Goal: Task Accomplishment & Management: Use online tool/utility

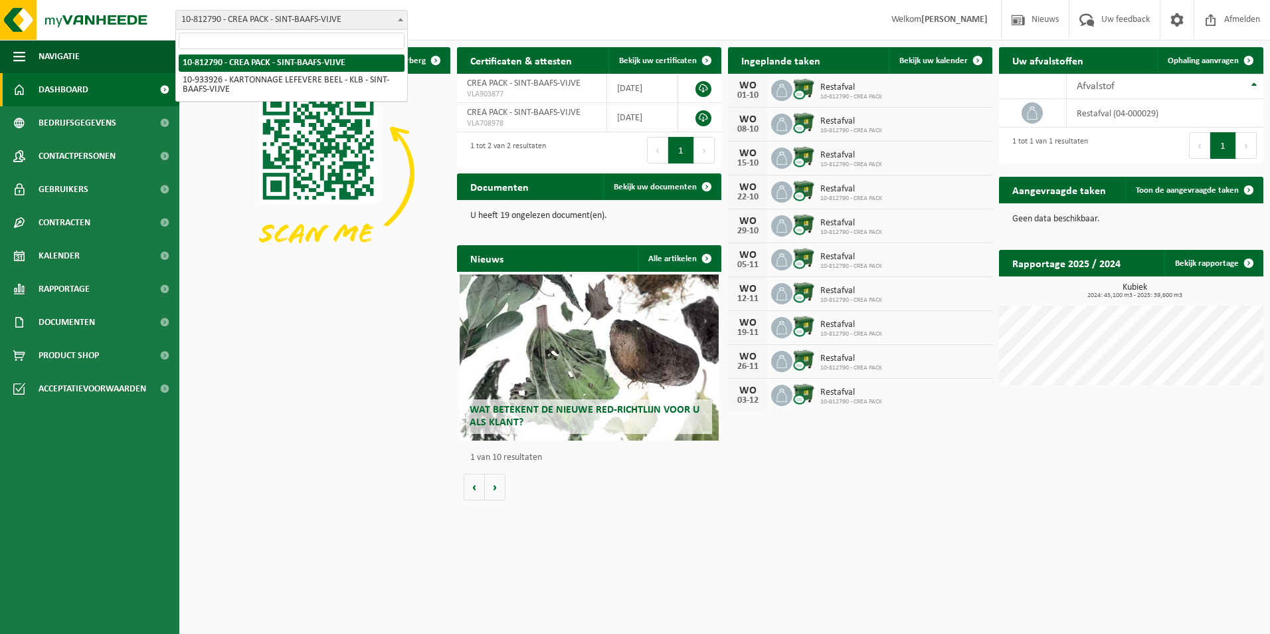
click at [282, 12] on span "10-812790 - CREA PACK - SINT-BAAFS-VIJVE" at bounding box center [291, 20] width 231 height 19
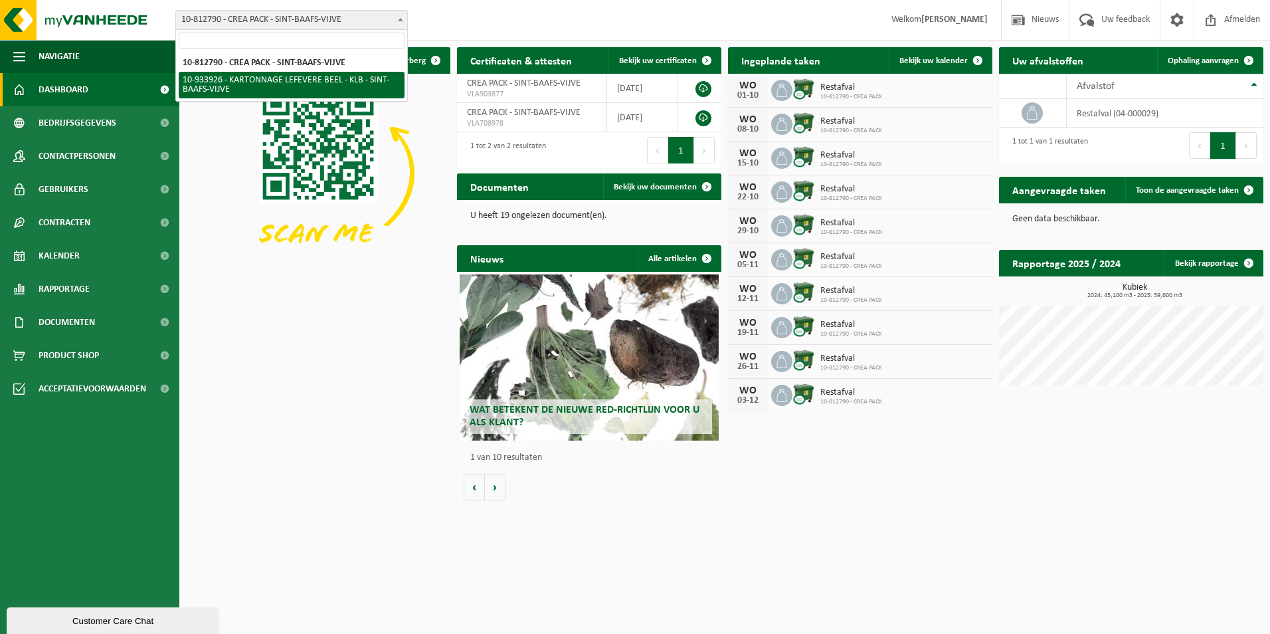
select select "136721"
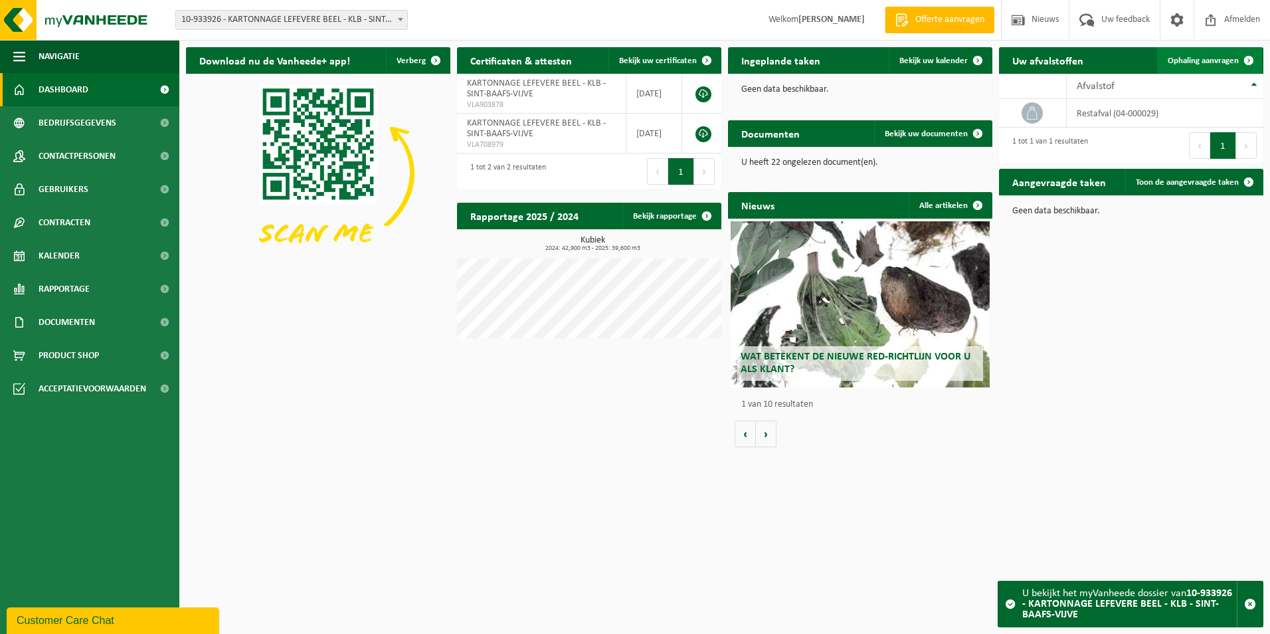
click at [1211, 66] on link "Ophaling aanvragen" at bounding box center [1209, 60] width 105 height 27
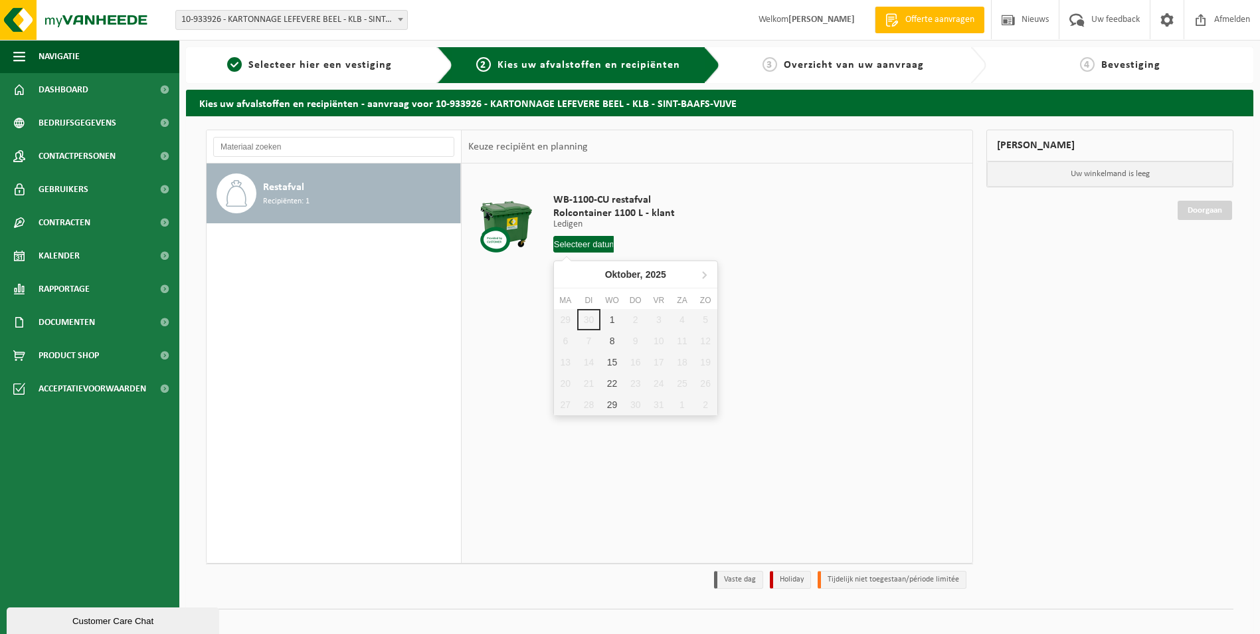
click at [593, 248] on input "text" at bounding box center [583, 244] width 61 height 17
click at [613, 320] on div "1" at bounding box center [612, 319] width 23 height 21
type input "Van 2025-10-01"
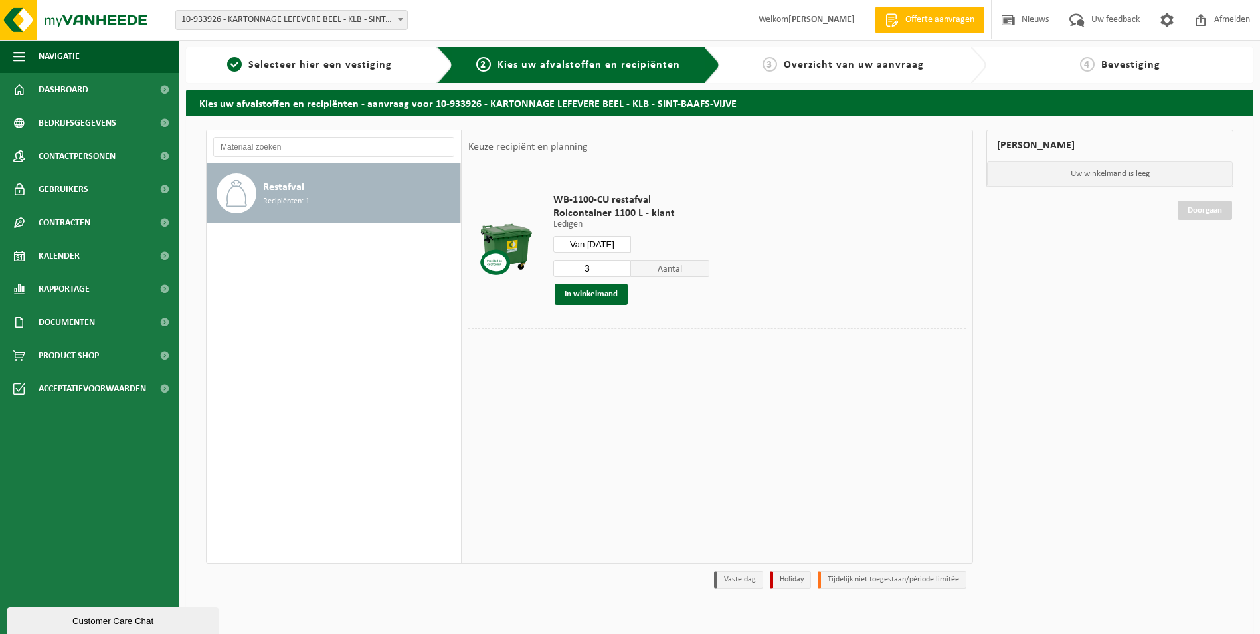
click at [619, 273] on input "3" at bounding box center [592, 268] width 78 height 17
click at [619, 273] on input "2" at bounding box center [592, 268] width 78 height 17
type input "1"
click at [619, 273] on input "1" at bounding box center [592, 268] width 78 height 17
click at [613, 298] on button "In winkelmand" at bounding box center [591, 294] width 73 height 21
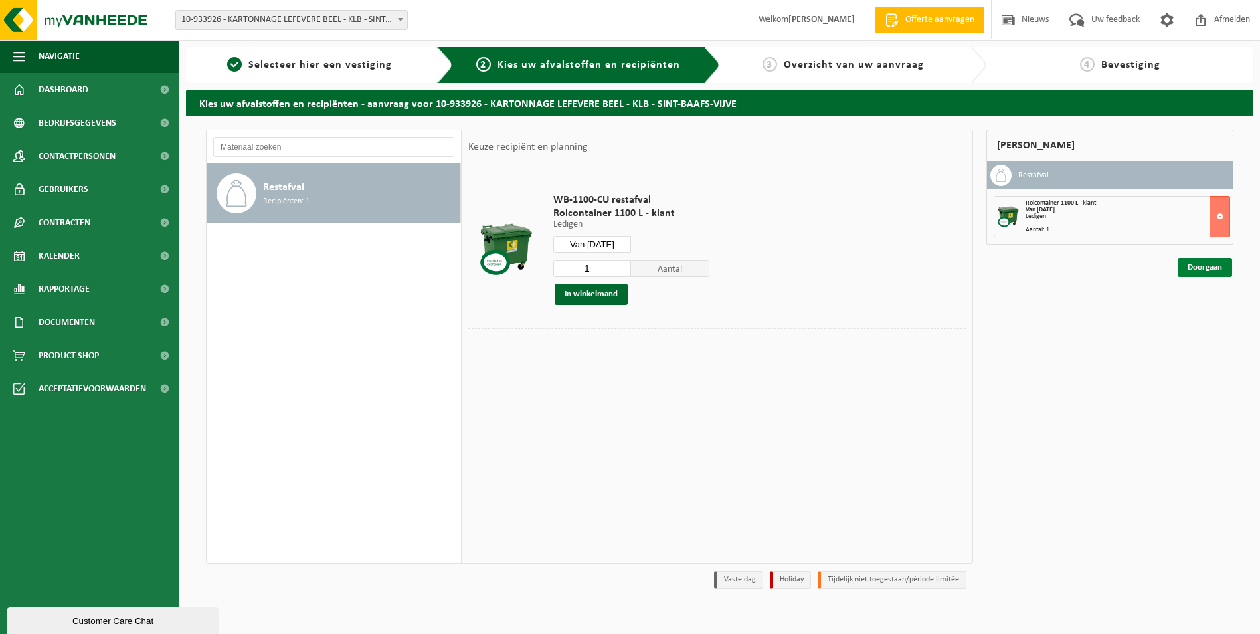
click at [1194, 270] on link "Doorgaan" at bounding box center [1205, 267] width 54 height 19
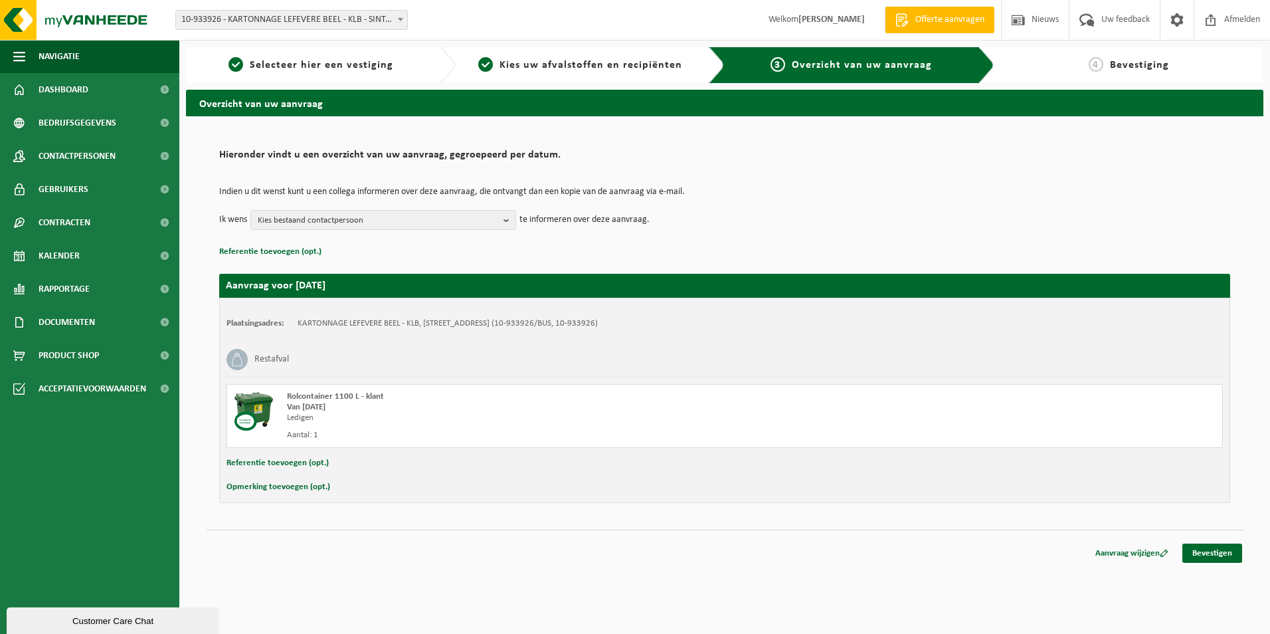
click at [288, 463] on button "Referentie toevoegen (opt.)" at bounding box center [278, 462] width 102 height 17
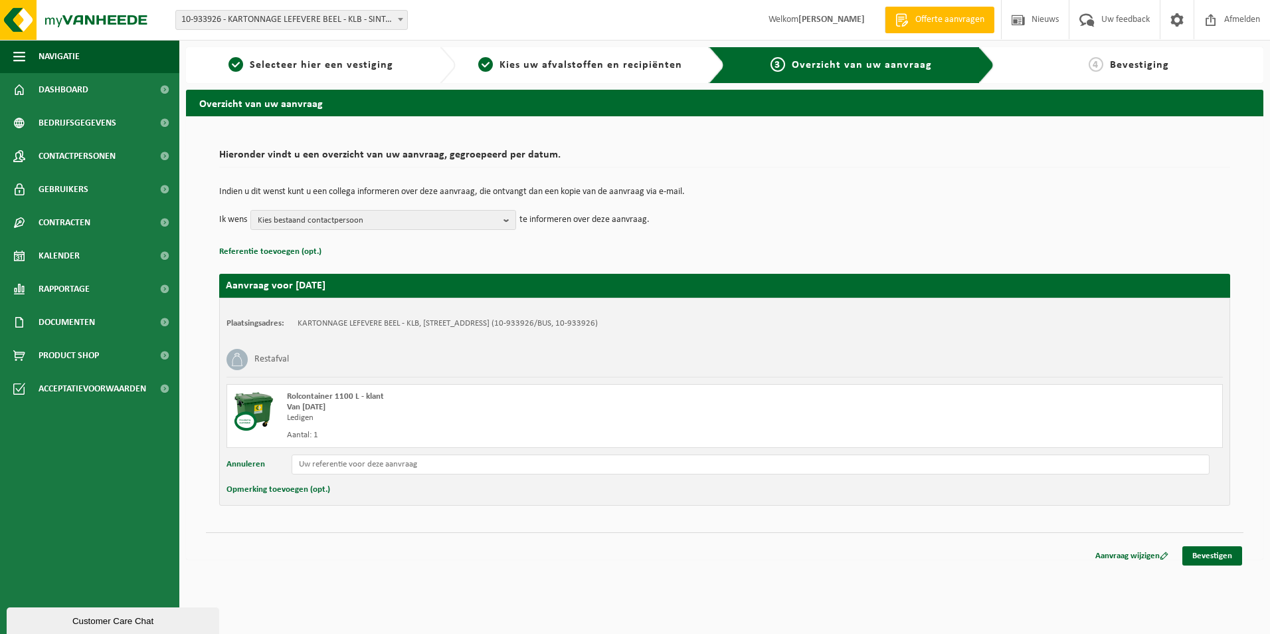
click at [375, 476] on div "Plaatsingsadres: KARTONNAGE LEFEVERE BEEL - KLB, 8710 SINT-BAAFS-VIJVE, DRIEKON…" at bounding box center [724, 402] width 1011 height 208
click at [347, 462] on input "text" at bounding box center [751, 464] width 918 height 20
type input "954702"
click at [1196, 550] on link "Bevestigen" at bounding box center [1213, 555] width 60 height 19
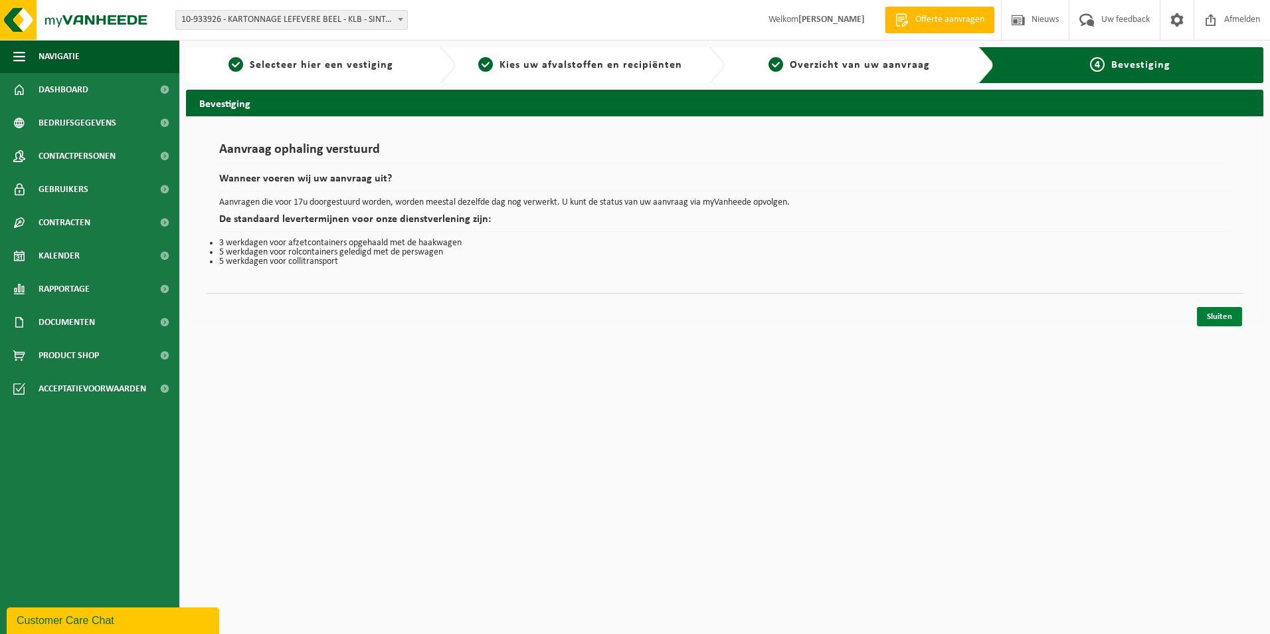
click at [1200, 321] on link "Sluiten" at bounding box center [1219, 316] width 45 height 19
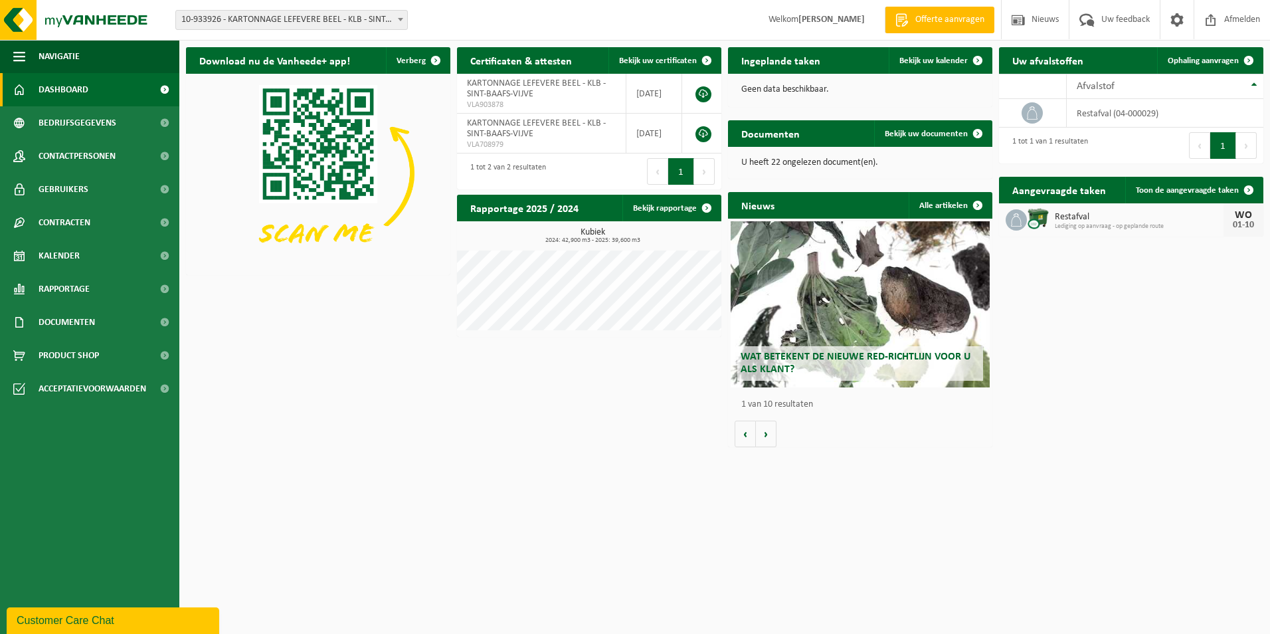
click at [280, 24] on span "10-933926 - KARTONNAGE LEFEVERE BEEL - KLB - SINT-BAAFS-VIJVE" at bounding box center [291, 20] width 231 height 19
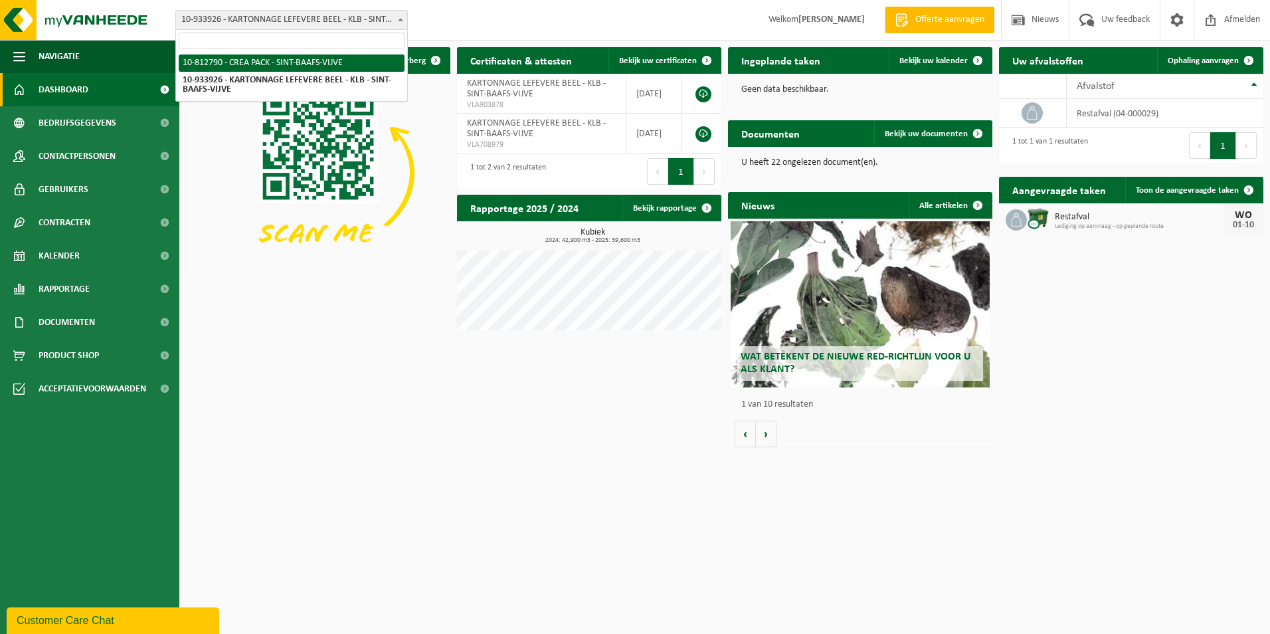
select select "129953"
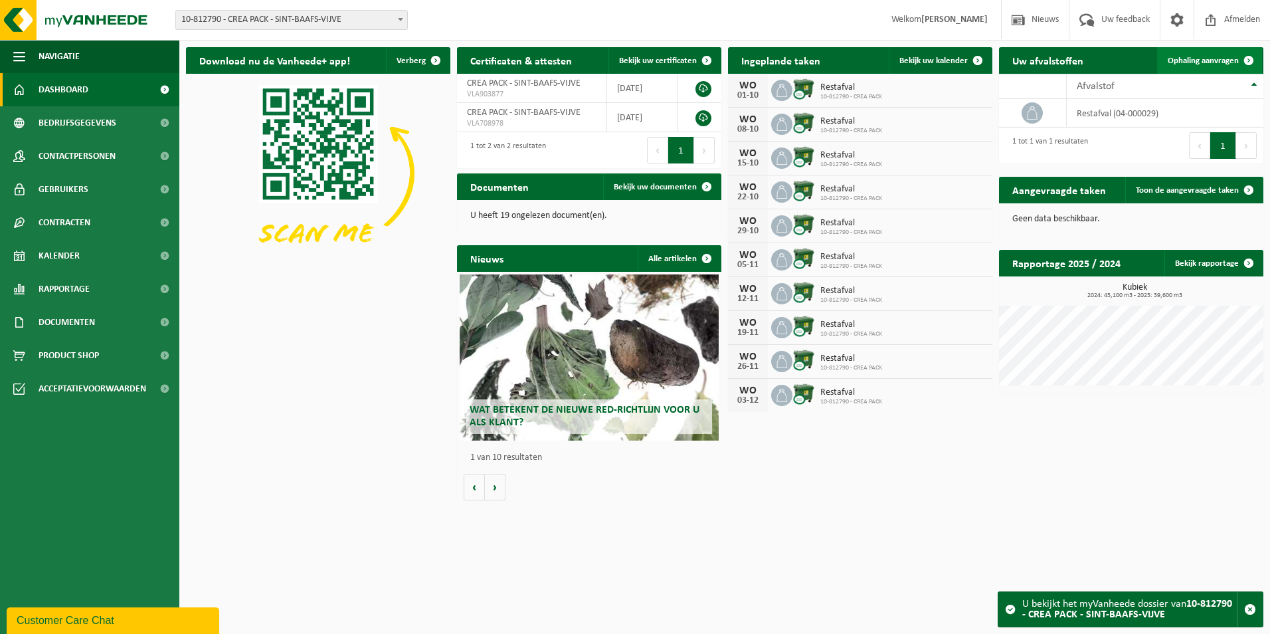
click at [1208, 60] on span "Ophaling aanvragen" at bounding box center [1203, 60] width 71 height 9
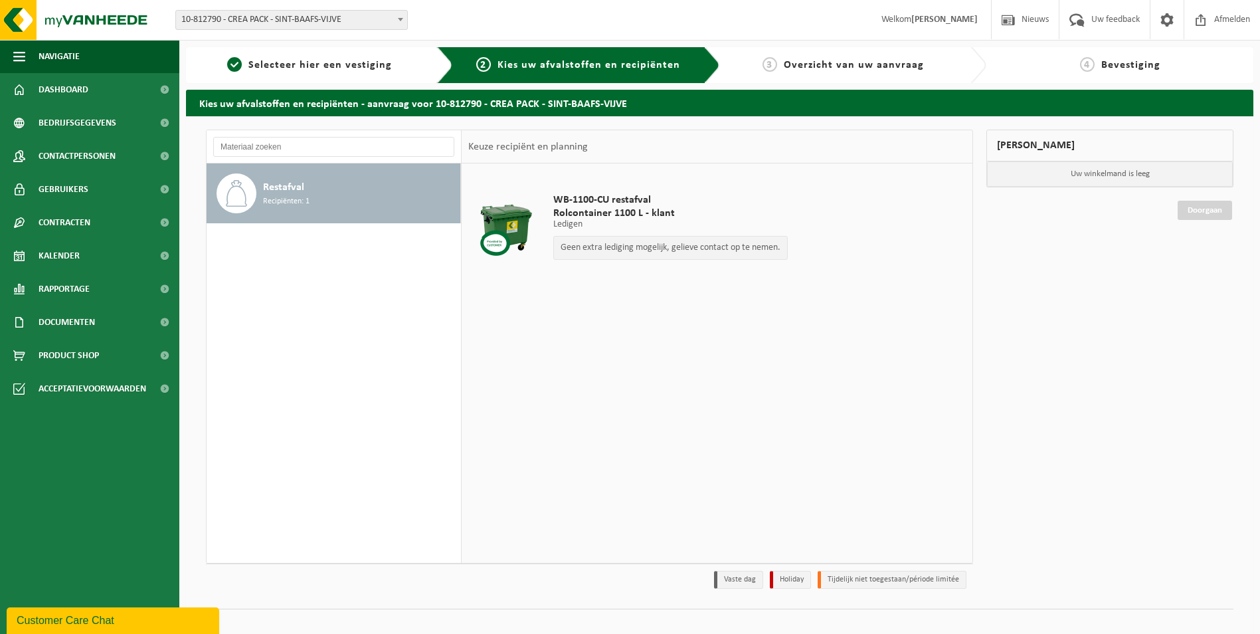
click at [718, 253] on div "Geen extra lediging mogelijk, gelieve contact op te nemen." at bounding box center [670, 248] width 235 height 24
click at [741, 243] on p "Geen extra lediging mogelijk, gelieve contact op te nemen." at bounding box center [671, 247] width 220 height 9
click at [617, 249] on p "Geen extra lediging mogelijk, gelieve contact op te nemen." at bounding box center [671, 247] width 220 height 9
click at [366, 66] on span "Selecteer hier een vestiging" at bounding box center [320, 65] width 144 height 11
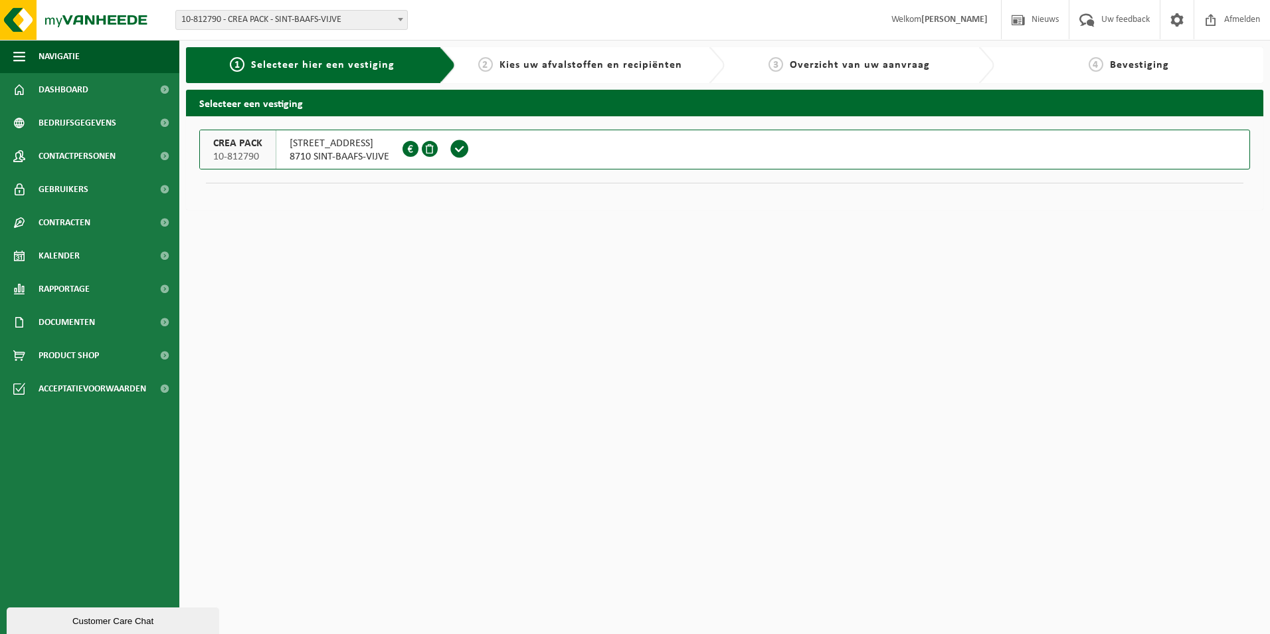
click at [522, 79] on div "2 Kies uw afvalstoffen en recipiënten" at bounding box center [591, 65] width 270 height 36
click at [849, 33] on div "Vestiging: 10-812790 - CREA PACK - SINT-BAAFS-VIJVE 10-933926 - KARTONNAGE LEFE…" at bounding box center [635, 20] width 1270 height 41
click at [748, 80] on div "3 Overzicht van uw aanvraag" at bounding box center [860, 65] width 270 height 36
click at [631, 63] on span "Kies uw afvalstoffen en recipiënten" at bounding box center [591, 65] width 183 height 11
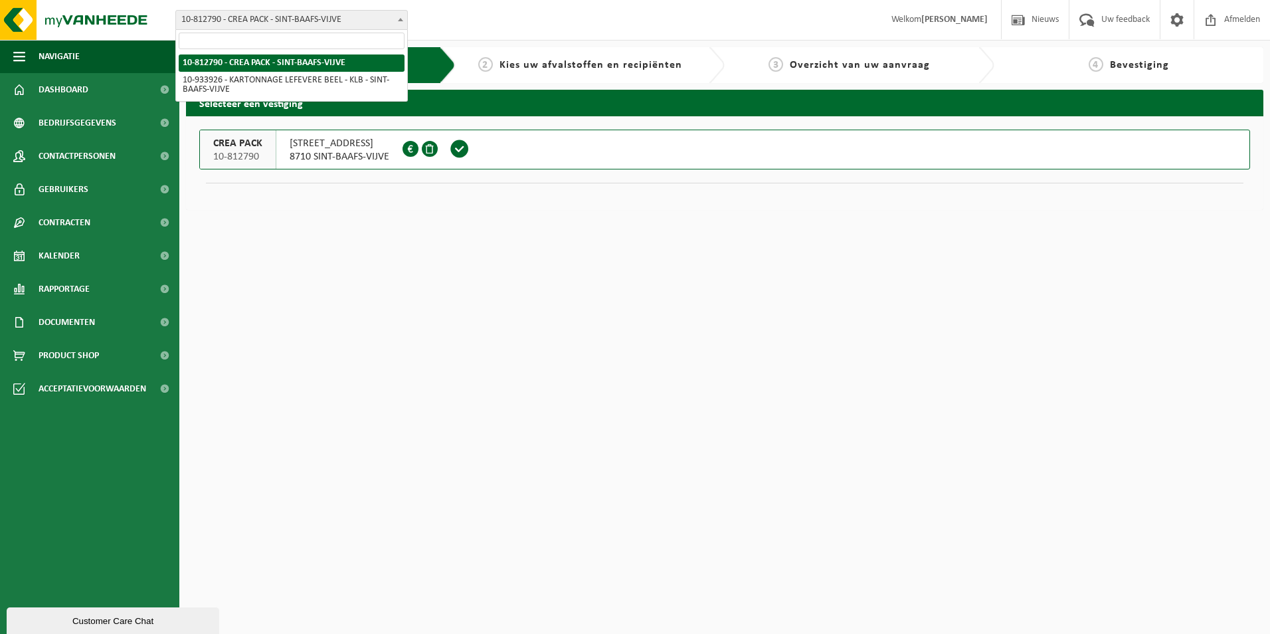
click at [265, 21] on span "10-812790 - CREA PACK - SINT-BAAFS-VIJVE" at bounding box center [291, 20] width 231 height 19
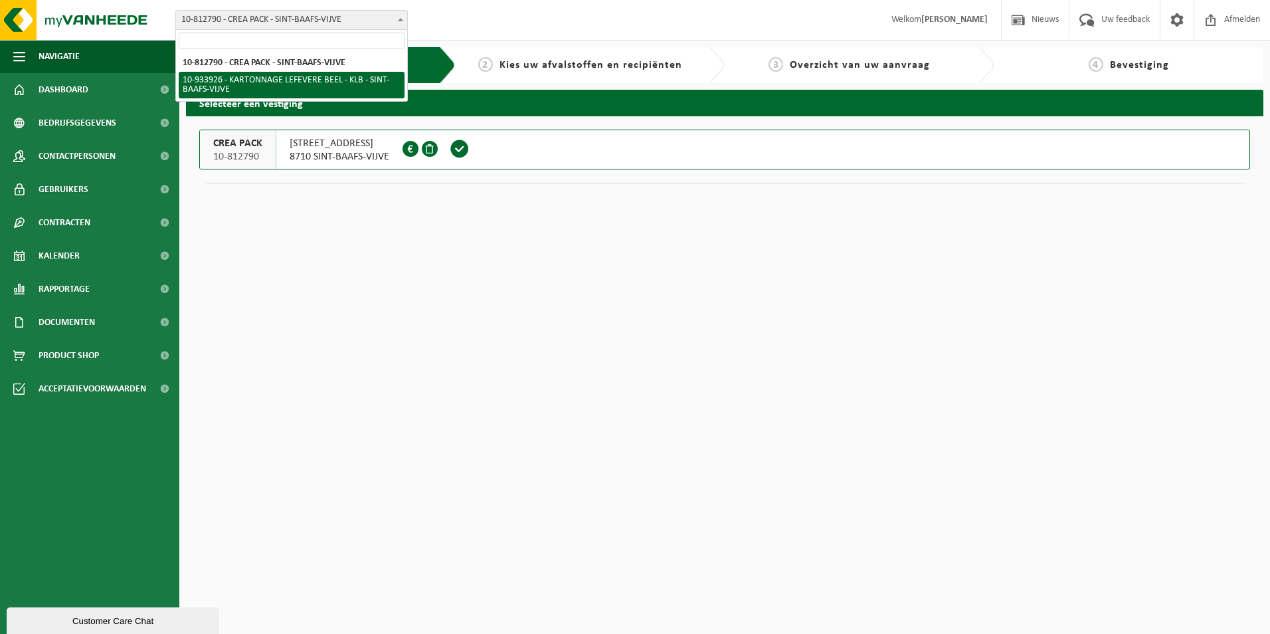
select select "136721"
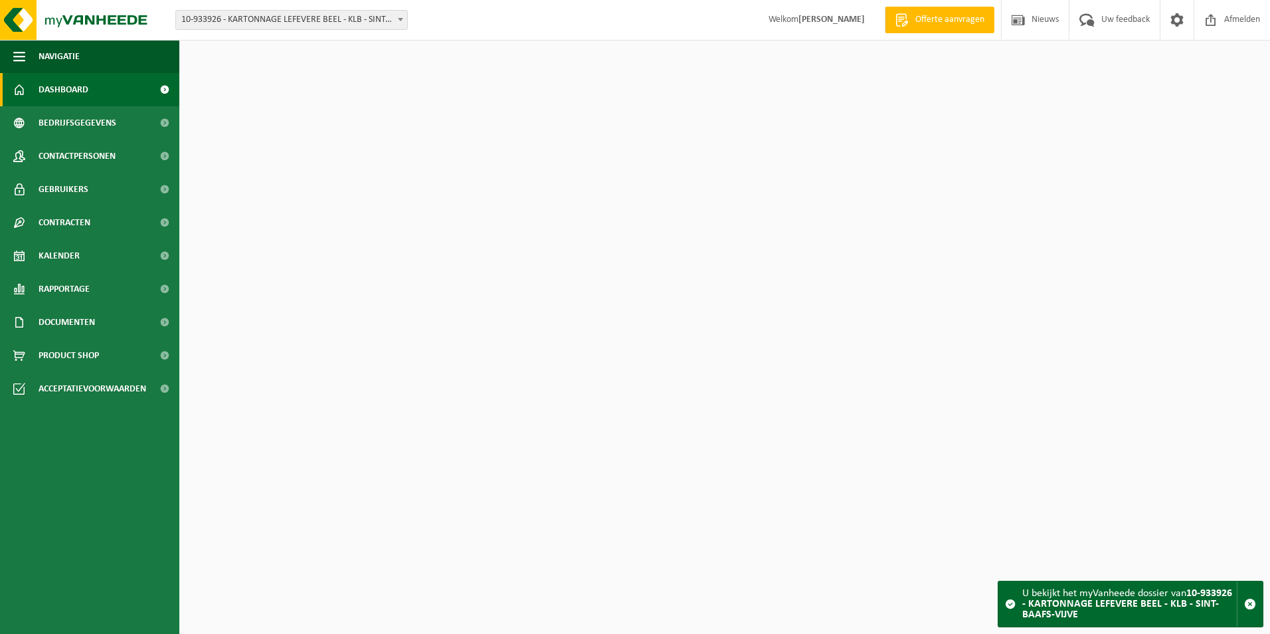
click at [286, 23] on span "10-933926 - KARTONNAGE LEFEVERE BEEL - KLB - SINT-BAAFS-VIJVE" at bounding box center [291, 20] width 231 height 19
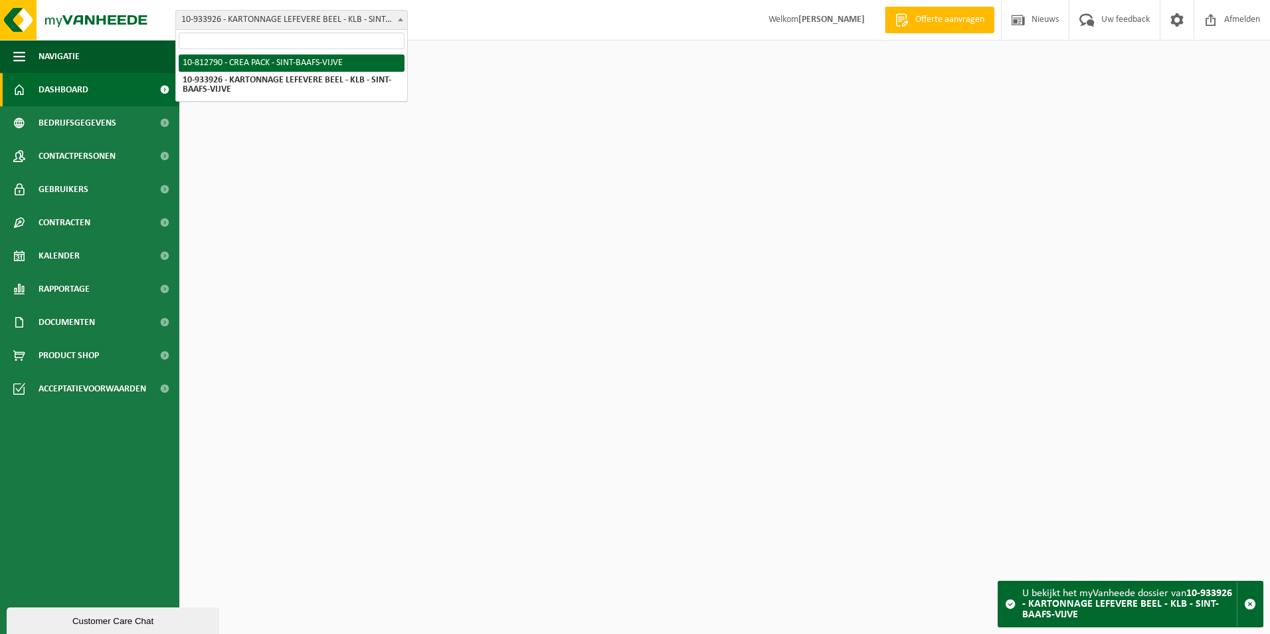
select select "129953"
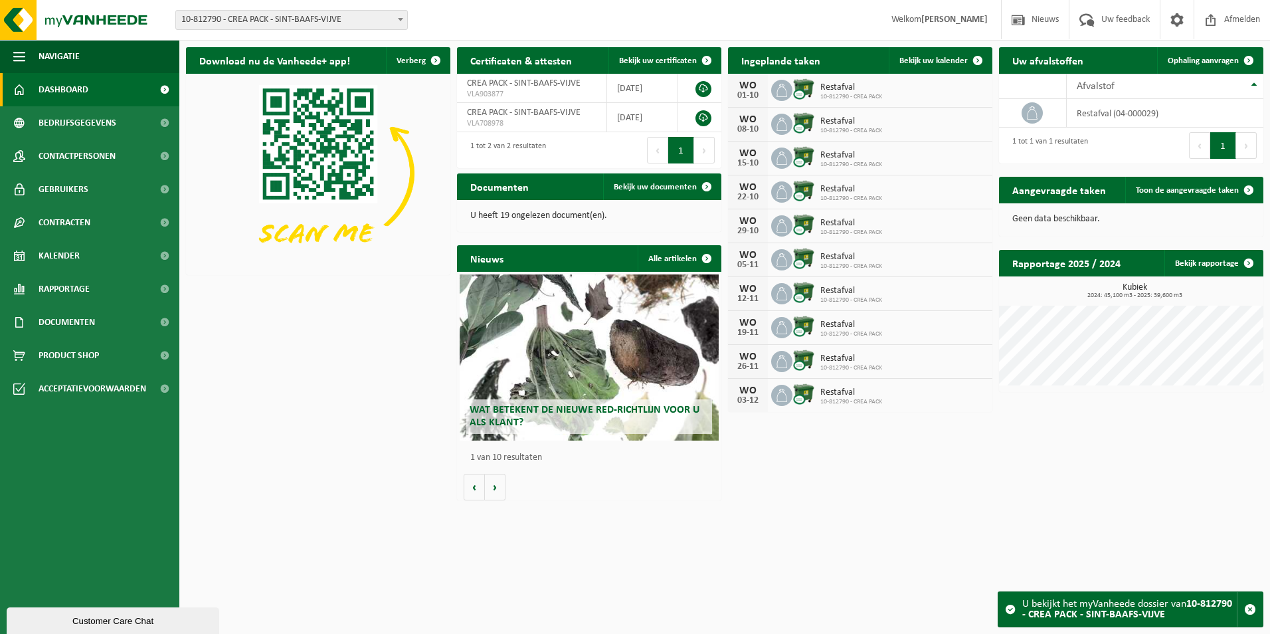
click at [842, 86] on span "Restafval" at bounding box center [852, 87] width 62 height 11
click at [747, 92] on div "01-10" at bounding box center [748, 95] width 27 height 9
click at [933, 67] on link "Bekijk uw kalender" at bounding box center [940, 60] width 102 height 27
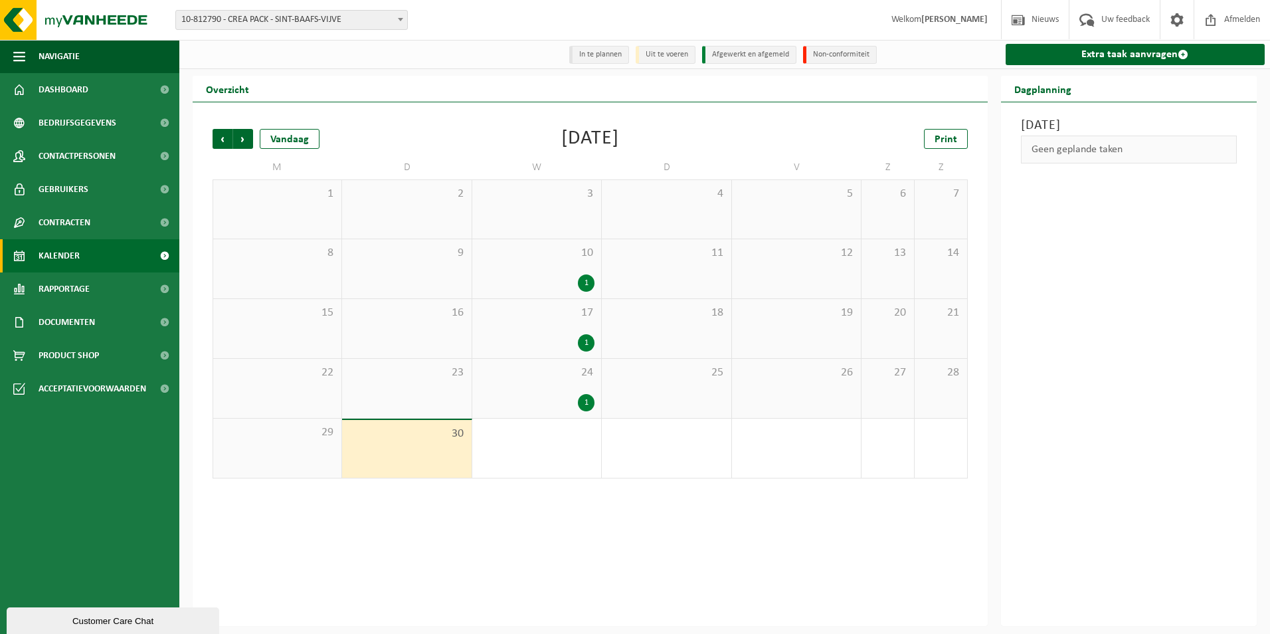
click at [541, 438] on span "1" at bounding box center [537, 432] width 116 height 15
click at [246, 136] on span "Volgende" at bounding box center [243, 139] width 20 height 20
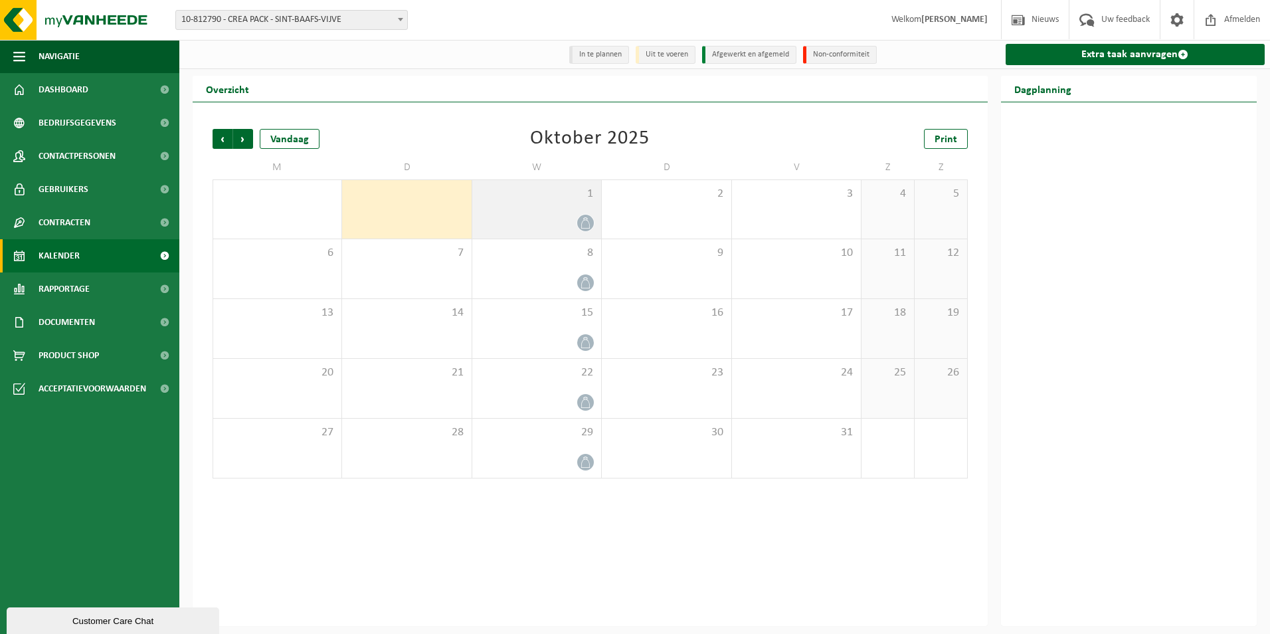
click at [579, 212] on div "1" at bounding box center [536, 209] width 129 height 58
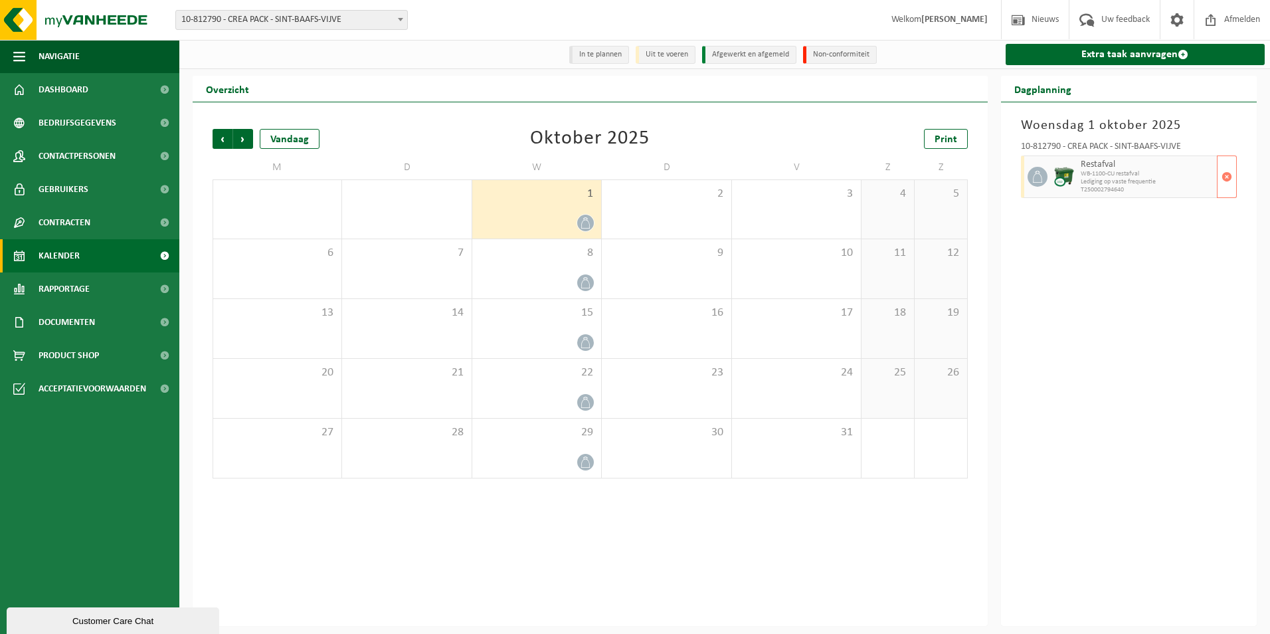
click at [1108, 179] on span "Lediging op vaste frequentie" at bounding box center [1148, 182] width 134 height 8
click at [1129, 184] on span "Lediging op vaste frequentie" at bounding box center [1148, 182] width 134 height 8
click at [1222, 184] on span "button" at bounding box center [1227, 176] width 11 height 27
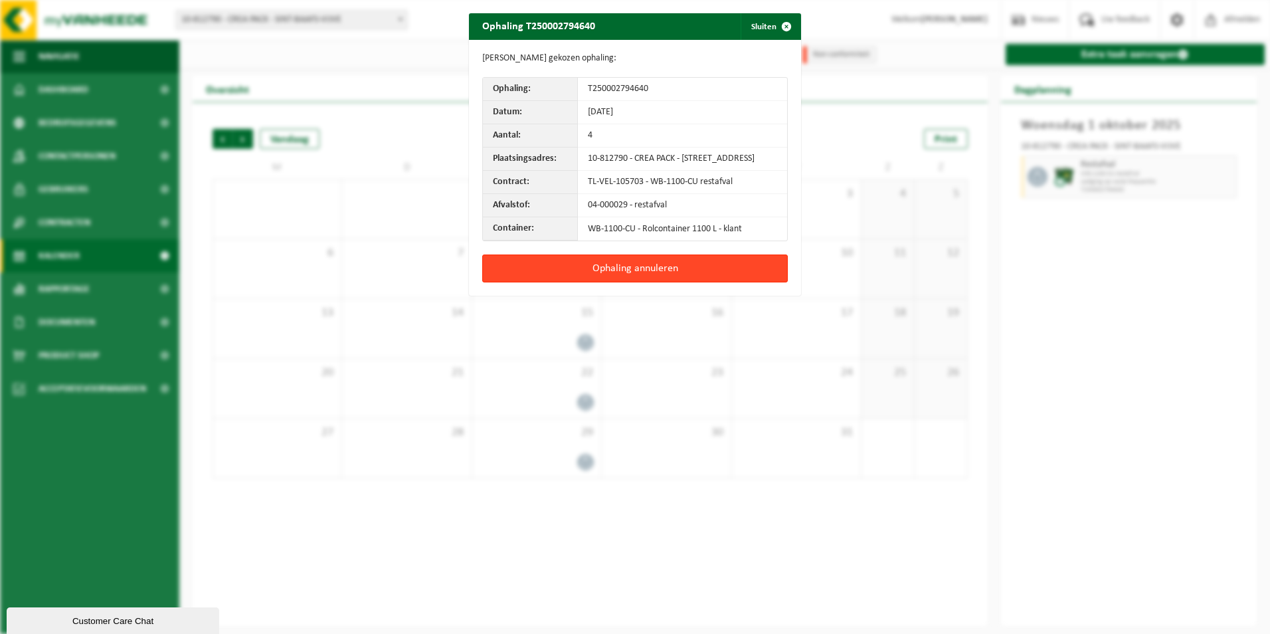
click at [629, 277] on button "Ophaling annuleren" at bounding box center [635, 268] width 306 height 28
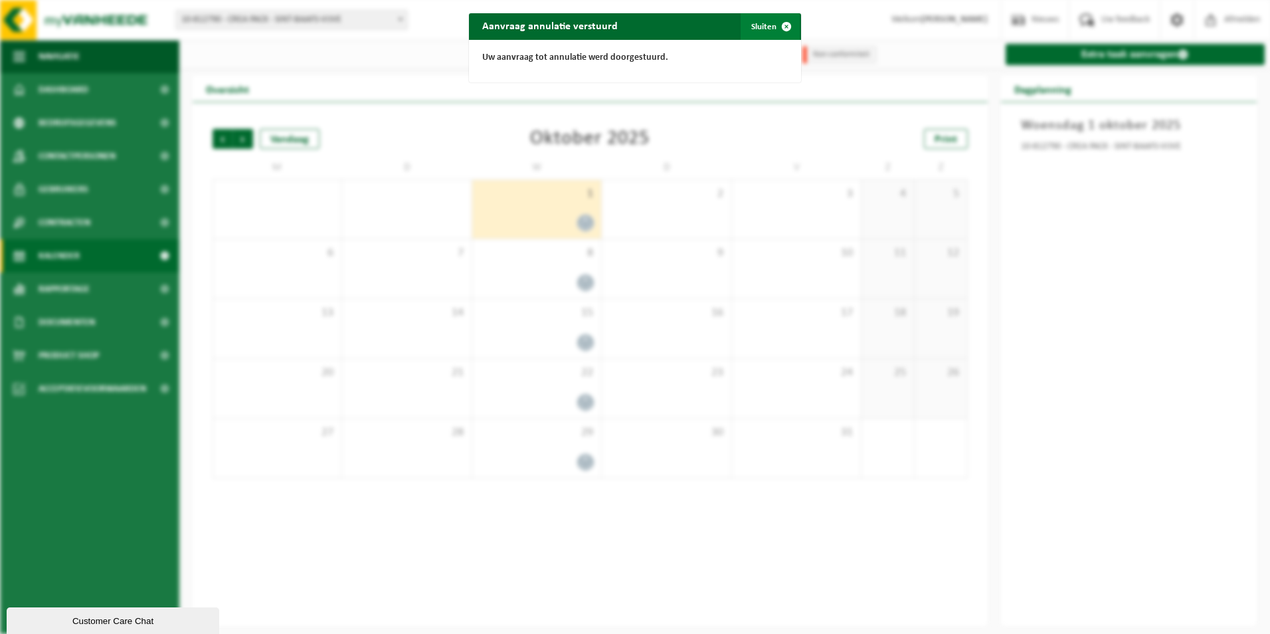
click at [784, 19] on span "button" at bounding box center [786, 26] width 27 height 27
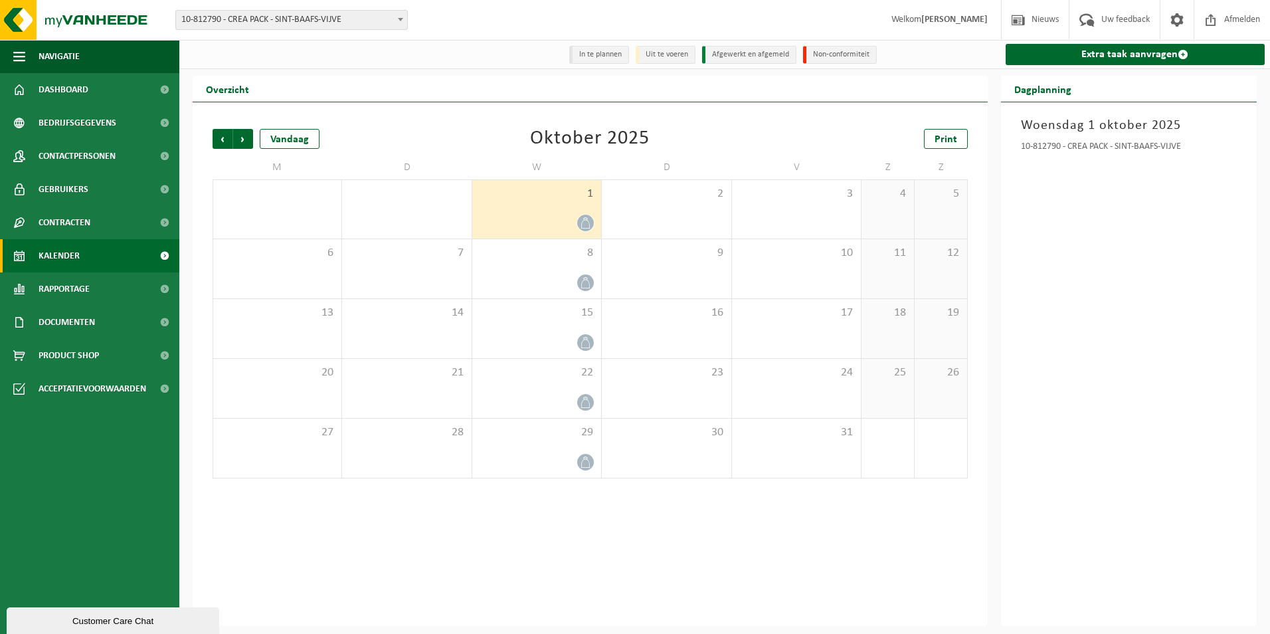
click at [1075, 155] on div "10-812790 - CREA PACK - SINT-BAAFS-VIJVE" at bounding box center [1129, 148] width 217 height 13
click at [554, 252] on span "8" at bounding box center [537, 253] width 116 height 15
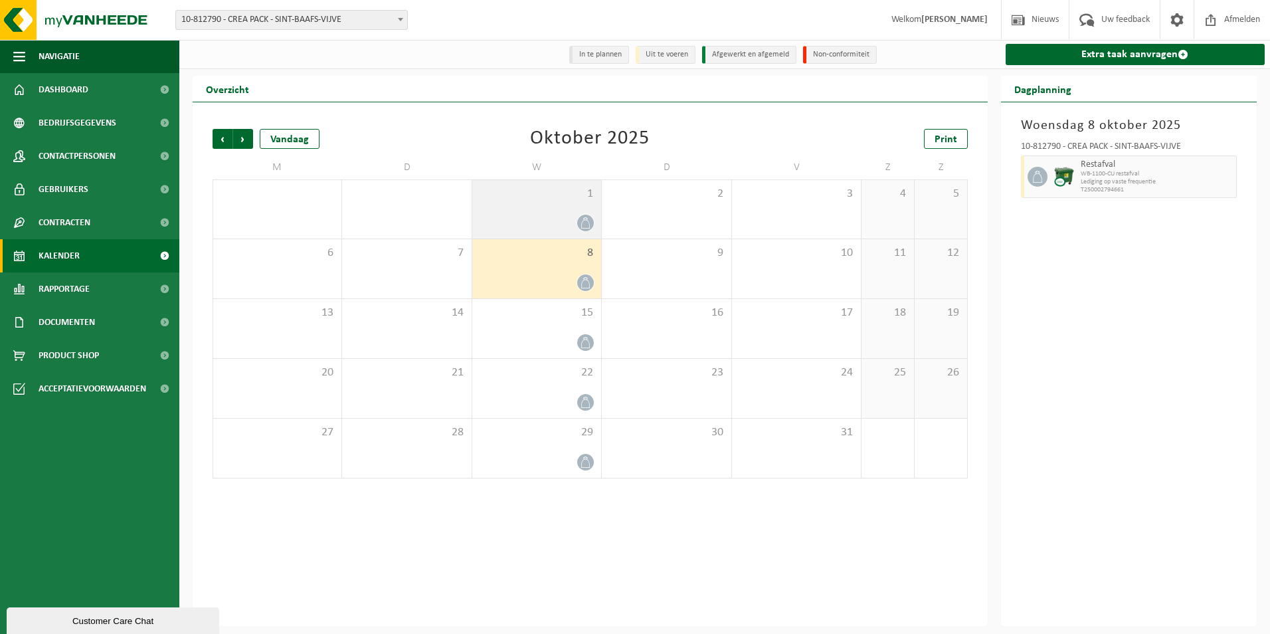
click at [547, 219] on div at bounding box center [537, 223] width 116 height 18
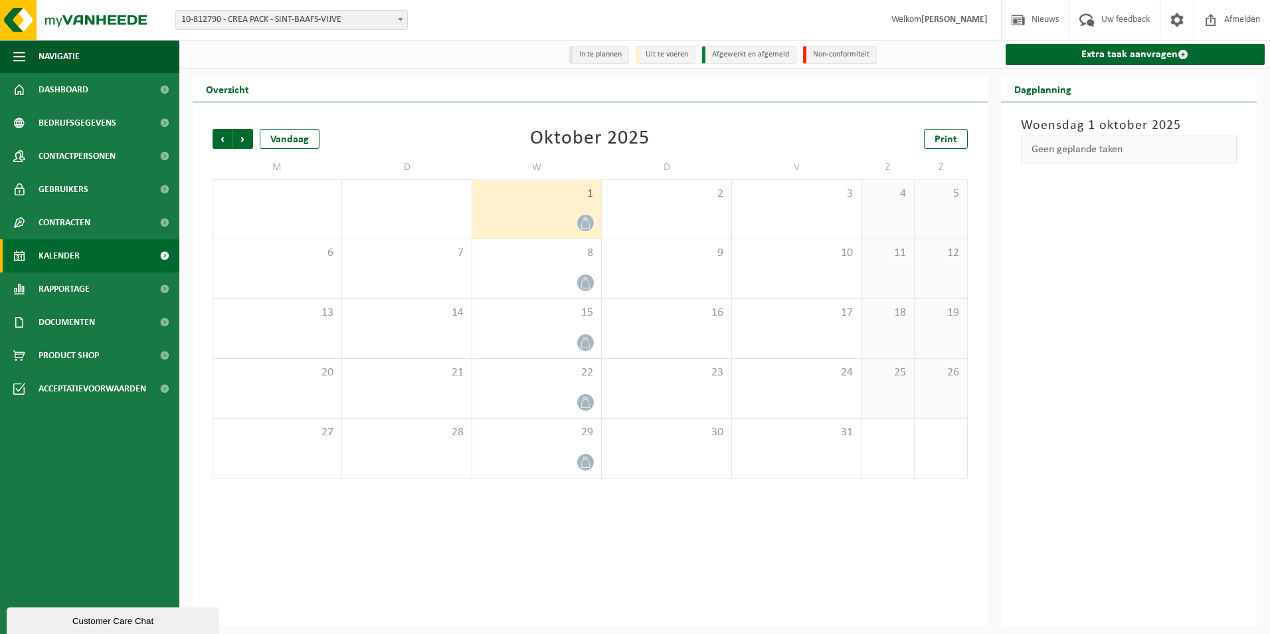
click at [781, 57] on li "Afgewerkt en afgemeld" at bounding box center [749, 55] width 94 height 18
click at [235, 16] on span "10-812790 - CREA PACK - SINT-BAAFS-VIJVE" at bounding box center [291, 20] width 231 height 19
click at [268, 29] on span "10-812790 - CREA PACK - SINT-BAAFS-VIJVE" at bounding box center [291, 20] width 231 height 19
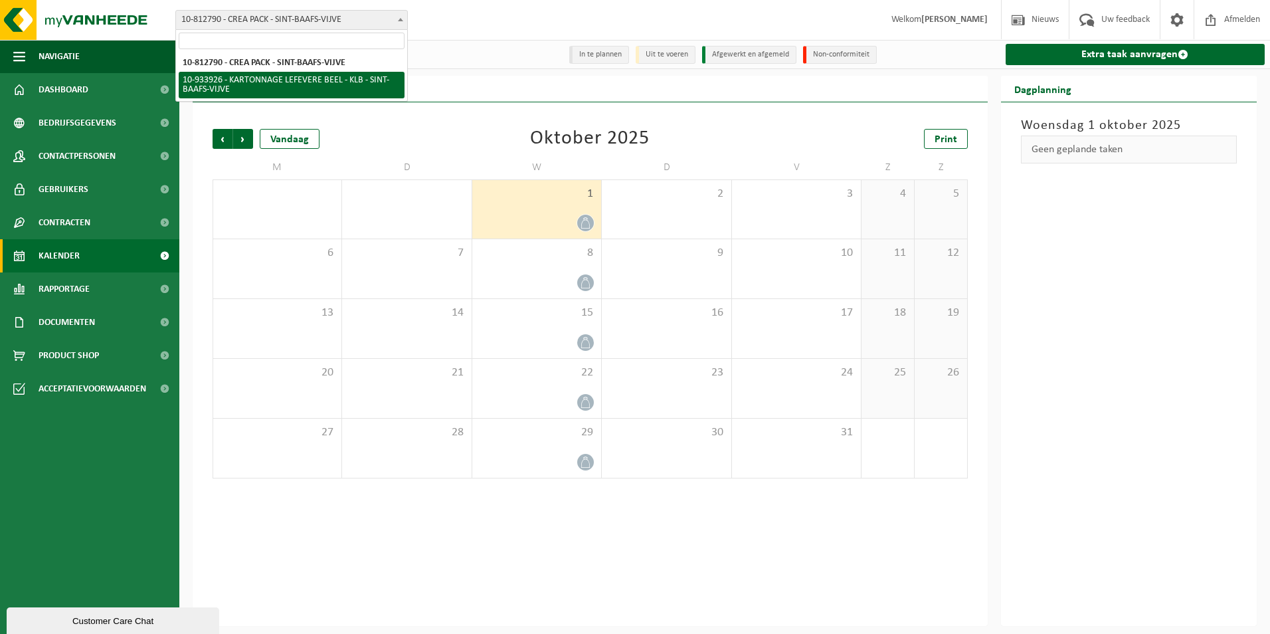
select select "136721"
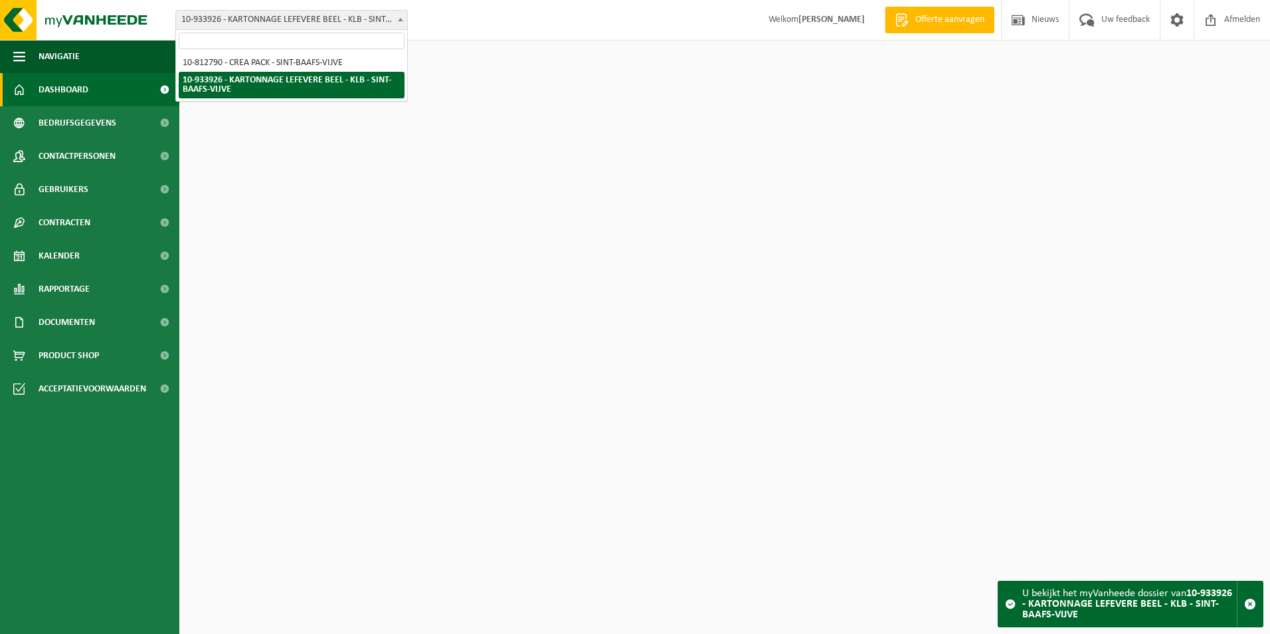
click at [270, 24] on span "10-933926 - KARTONNAGE LEFEVERE BEEL - KLB - SINT-BAAFS-VIJVE" at bounding box center [291, 20] width 231 height 19
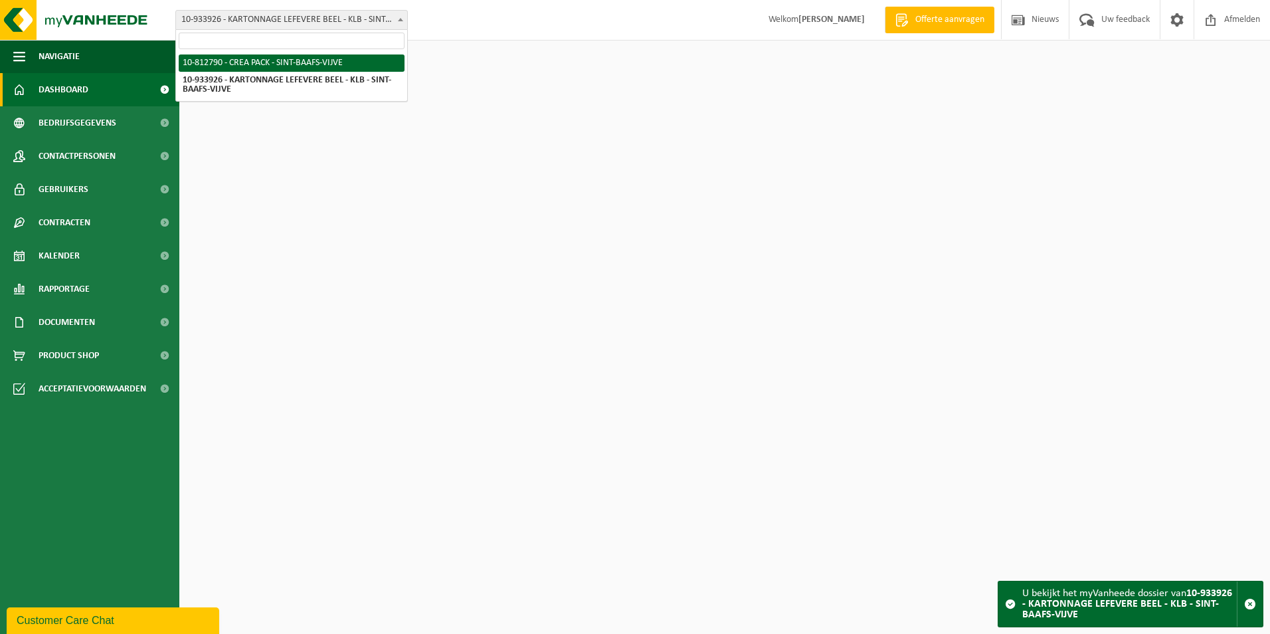
select select "129953"
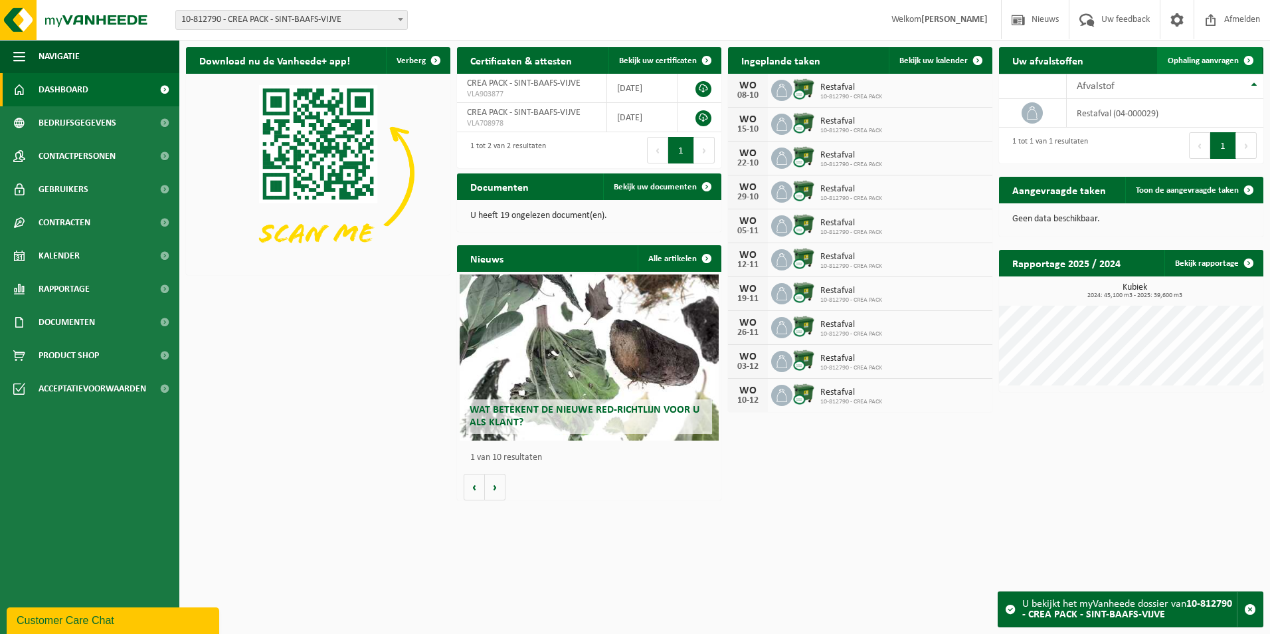
click at [1201, 62] on span "Ophaling aanvragen" at bounding box center [1203, 60] width 71 height 9
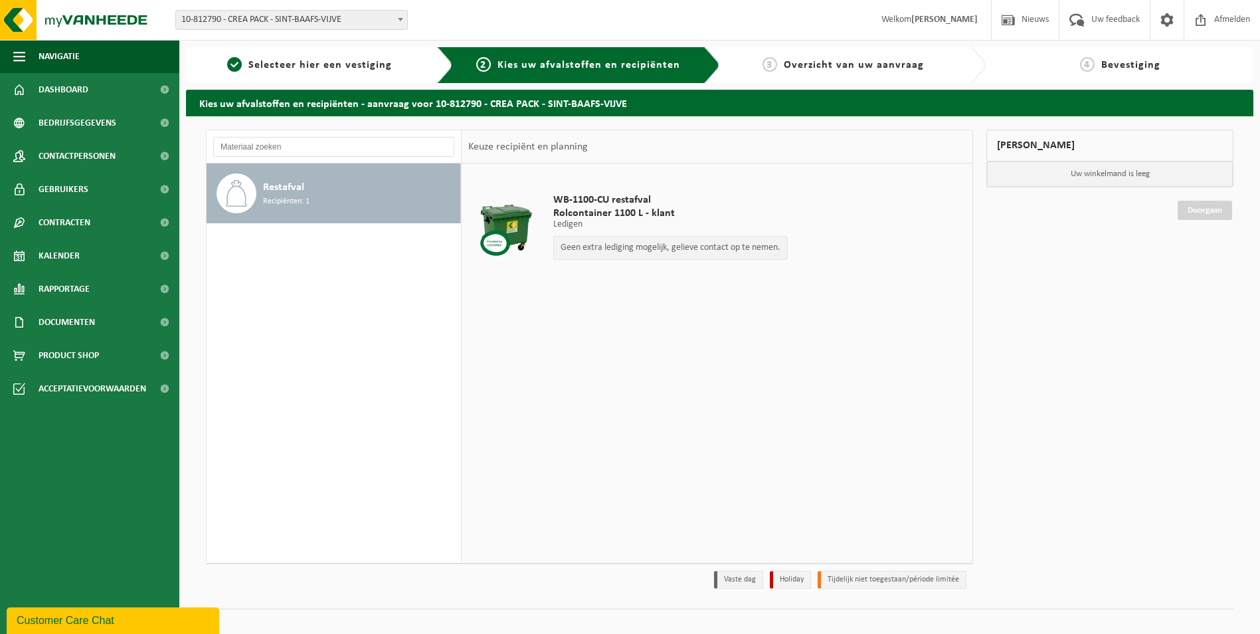
click at [587, 243] on p "Geen extra lediging mogelijk, gelieve contact op te nemen." at bounding box center [671, 247] width 220 height 9
drag, startPoint x: 587, startPoint y: 243, endPoint x: 504, endPoint y: 233, distance: 84.3
click at [504, 233] on div at bounding box center [506, 229] width 68 height 53
click at [505, 222] on div at bounding box center [506, 229] width 68 height 53
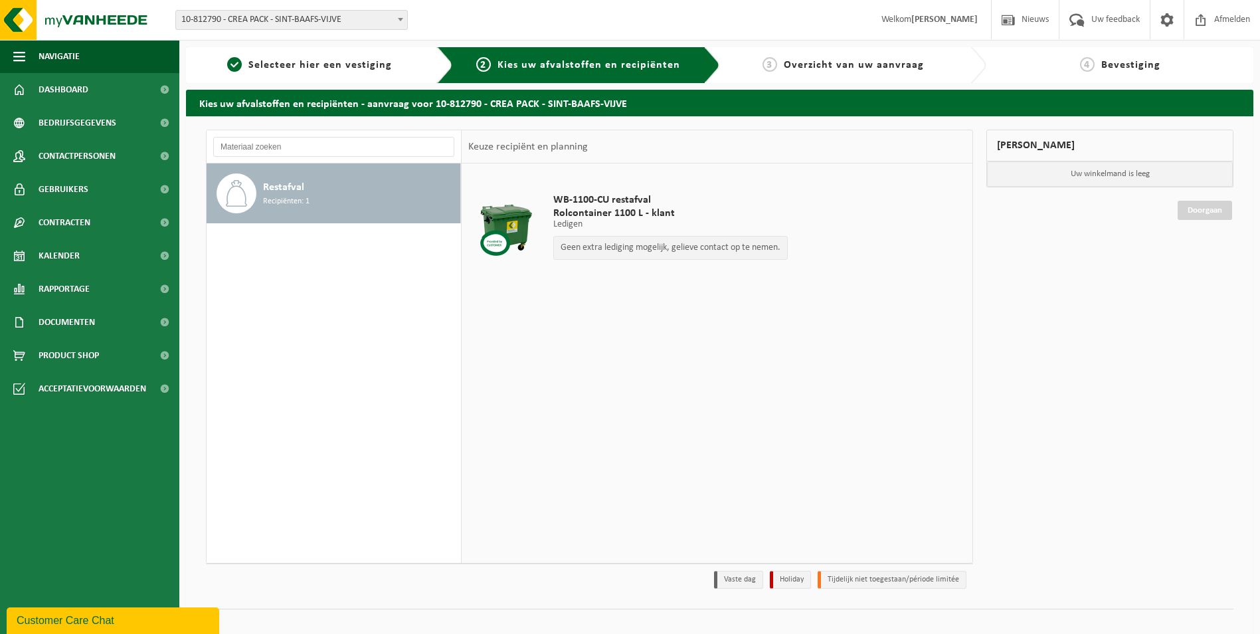
click at [505, 222] on div at bounding box center [506, 229] width 68 height 53
click at [268, 199] on span "Recipiënten: 1" at bounding box center [286, 201] width 47 height 13
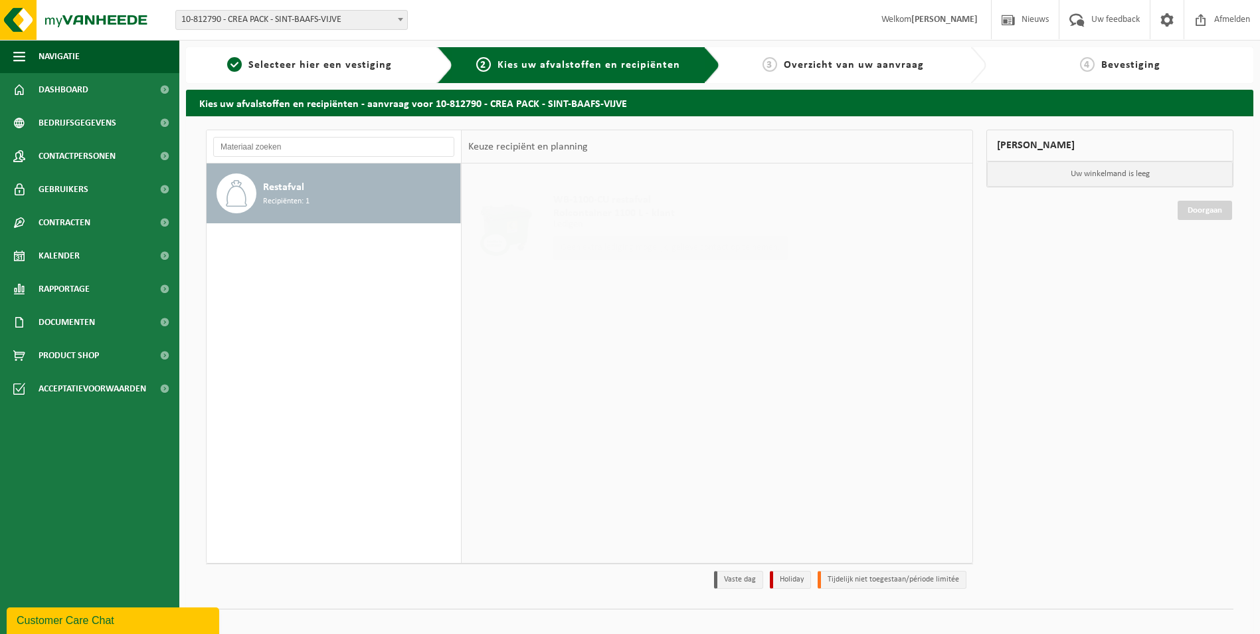
click at [255, 193] on span at bounding box center [237, 193] width 40 height 40
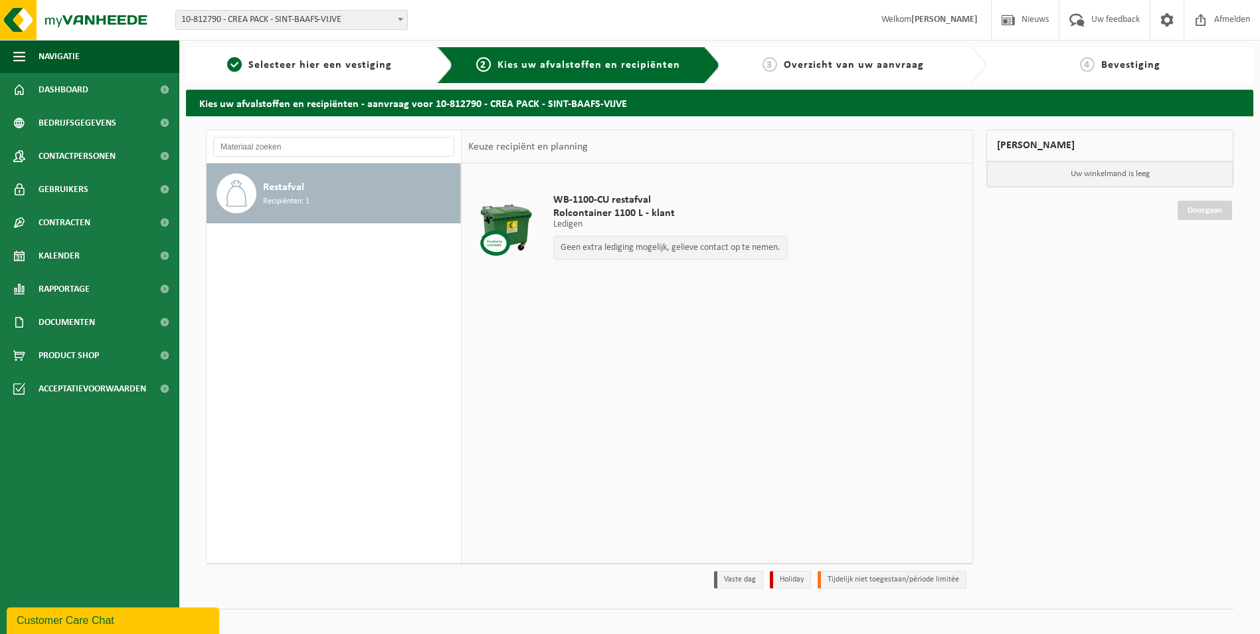
click at [275, 200] on span "Recipiënten: 1" at bounding box center [286, 201] width 47 height 13
click at [515, 226] on div at bounding box center [506, 229] width 68 height 53
click at [516, 233] on div at bounding box center [506, 229] width 68 height 53
click at [615, 213] on span "Rolcontainer 1100 L - klant" at bounding box center [670, 213] width 235 height 13
click at [625, 207] on span "Rolcontainer 1100 L - klant" at bounding box center [670, 213] width 235 height 13
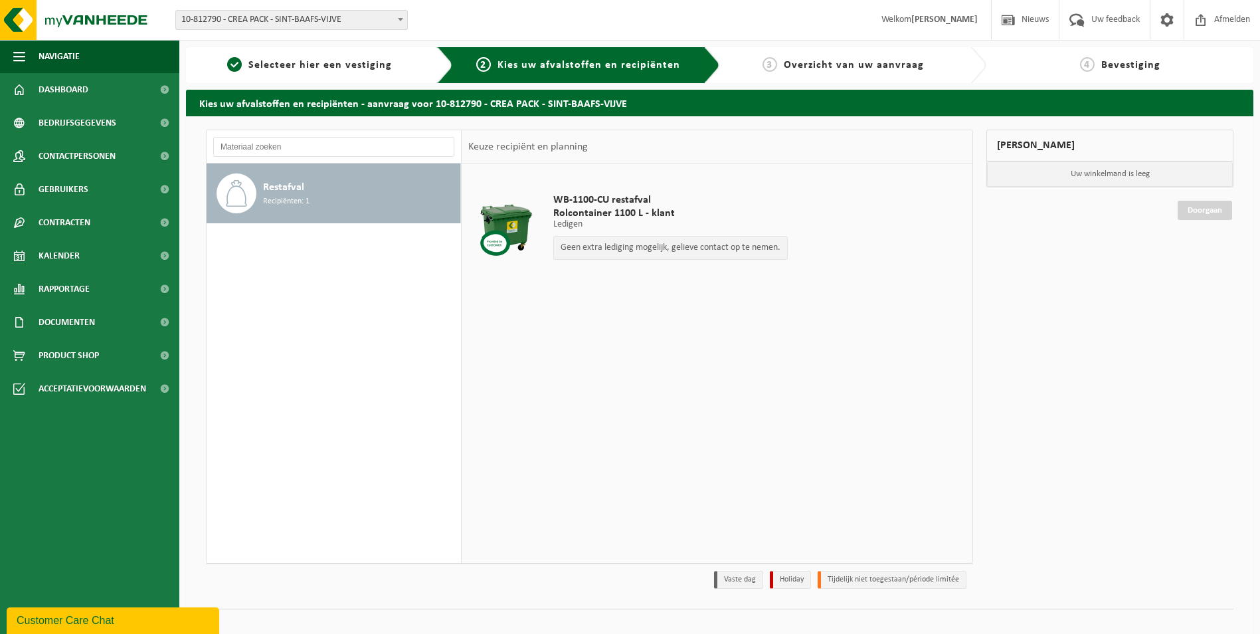
click at [492, 235] on div at bounding box center [506, 229] width 68 height 53
drag, startPoint x: 300, startPoint y: 184, endPoint x: 246, endPoint y: 184, distance: 53.2
click at [292, 184] on span "Restafval" at bounding box center [283, 187] width 41 height 16
click at [238, 184] on icon at bounding box center [236, 193] width 21 height 27
click at [516, 225] on div at bounding box center [506, 229] width 68 height 53
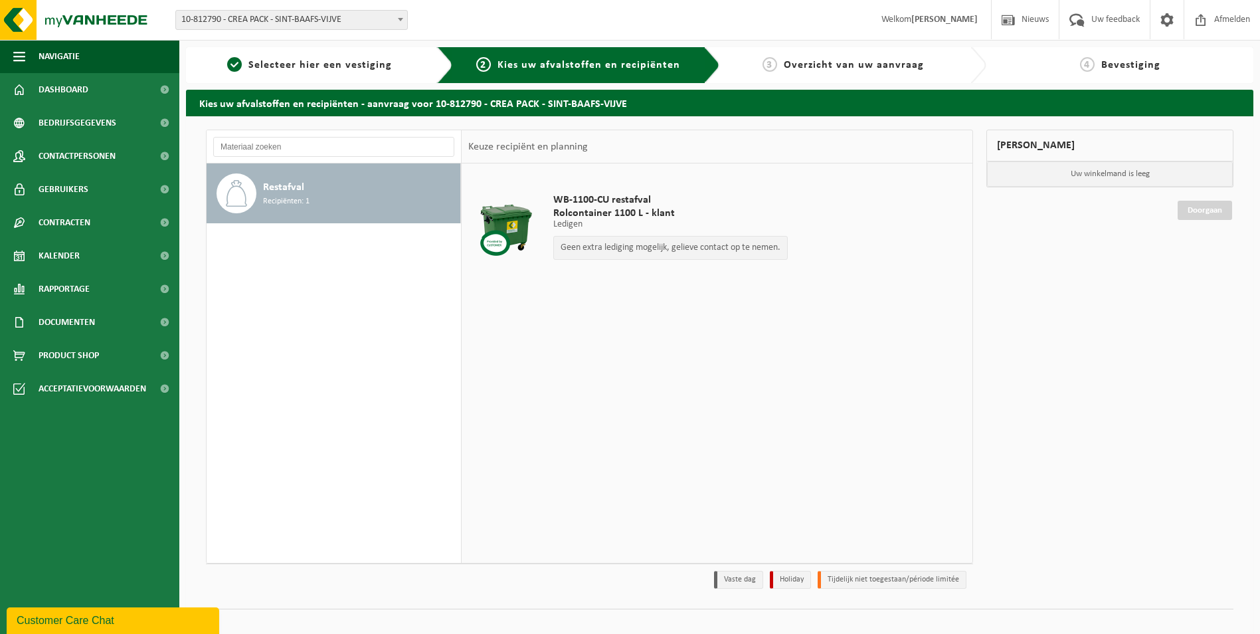
click at [593, 209] on span "Rolcontainer 1100 L - klant" at bounding box center [670, 213] width 235 height 13
click at [319, 70] on span "Selecteer hier een vestiging" at bounding box center [320, 65] width 144 height 11
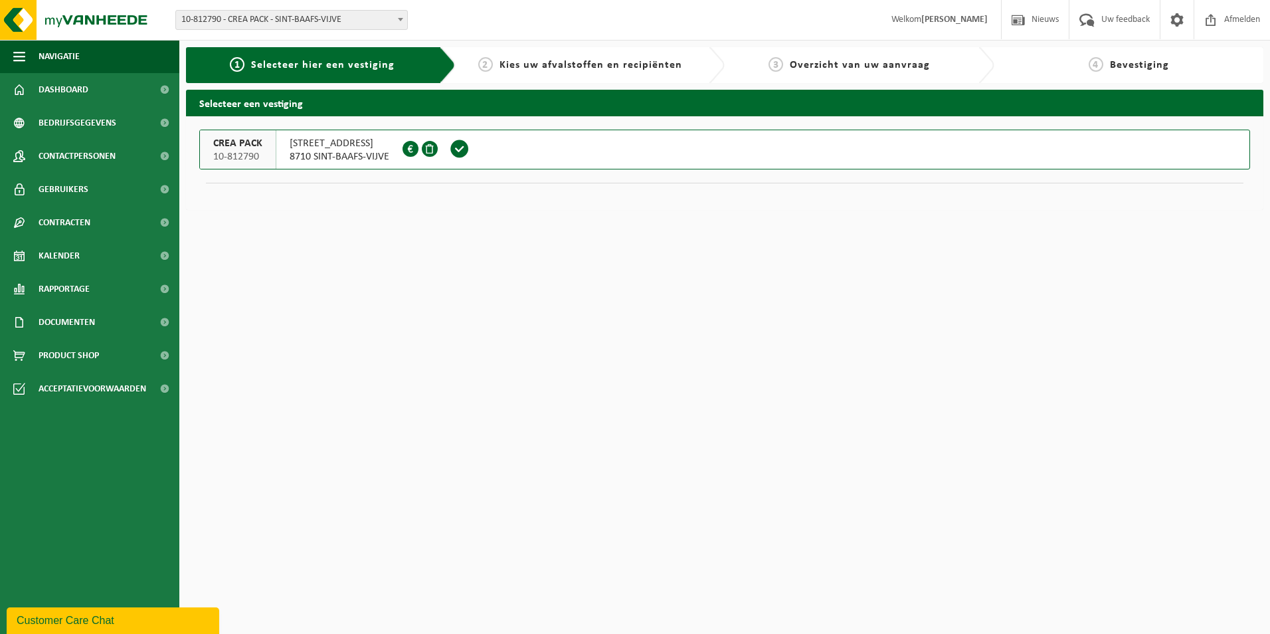
click at [237, 17] on span "10-812790 - CREA PACK - SINT-BAAFS-VIJVE" at bounding box center [291, 20] width 231 height 19
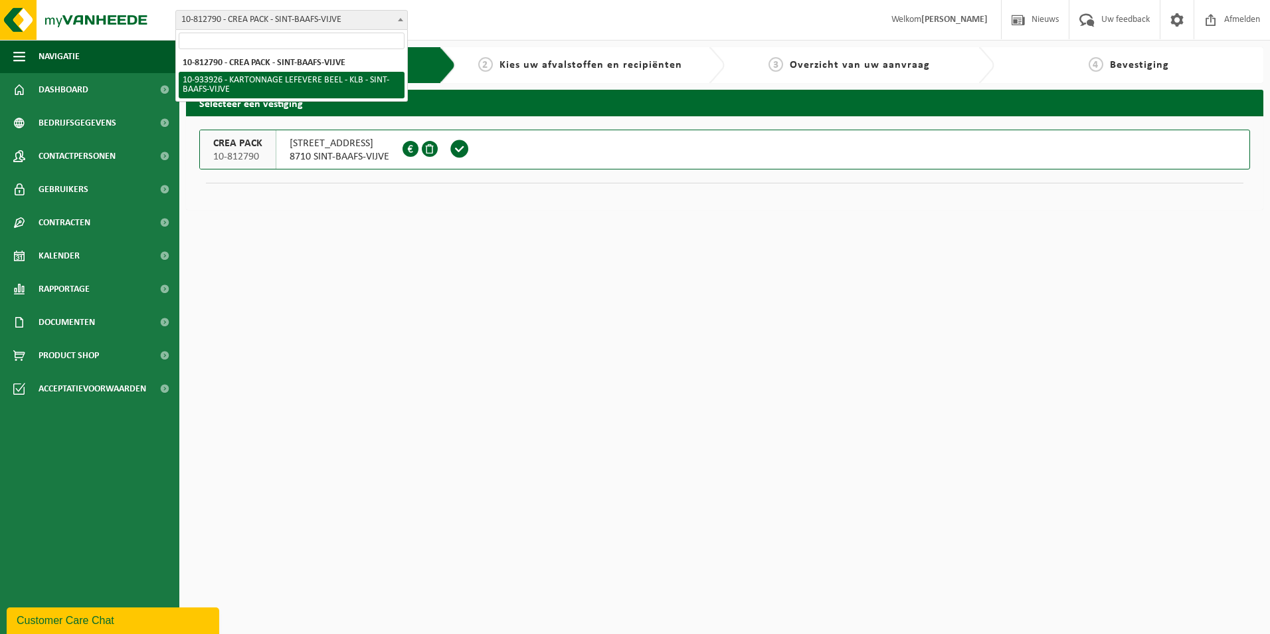
select select "136721"
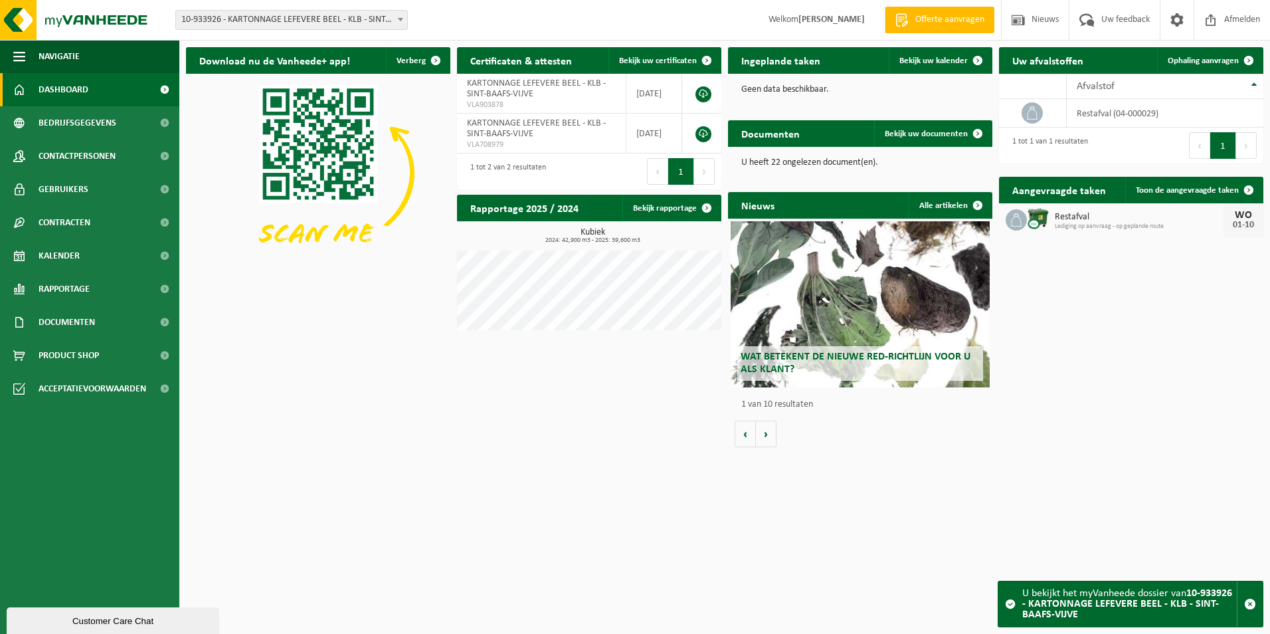
click at [314, 25] on span "10-933926 - KARTONNAGE LEFEVERE BEEL - KLB - SINT-BAAFS-VIJVE" at bounding box center [291, 20] width 231 height 19
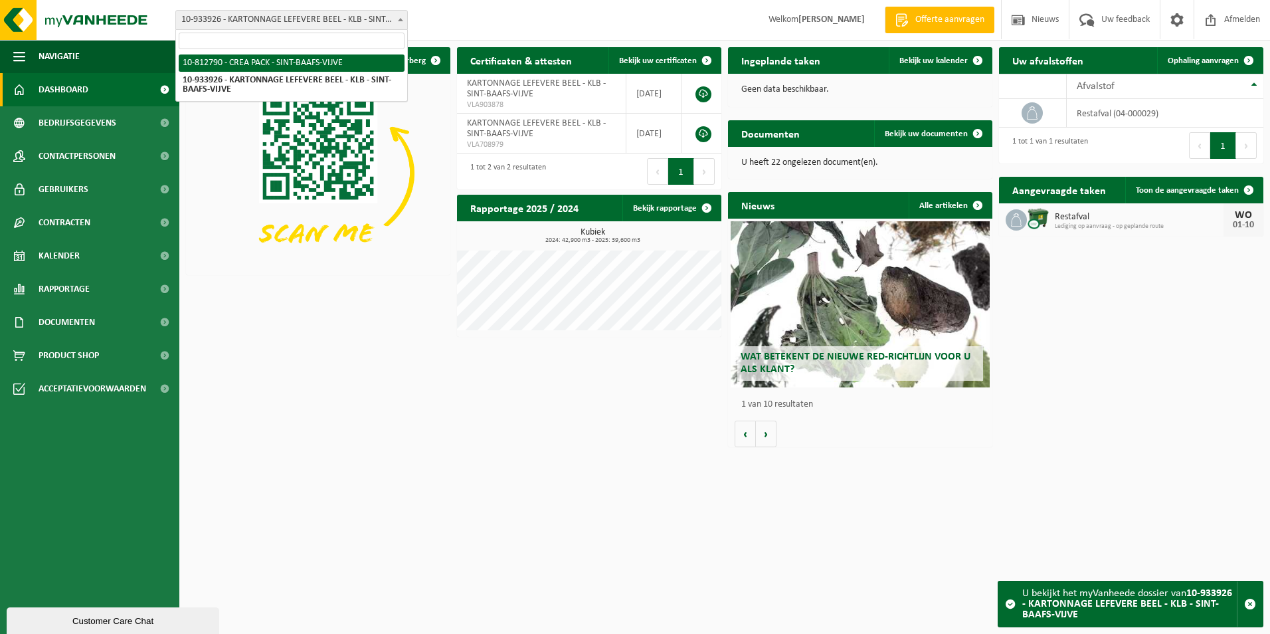
select select "129953"
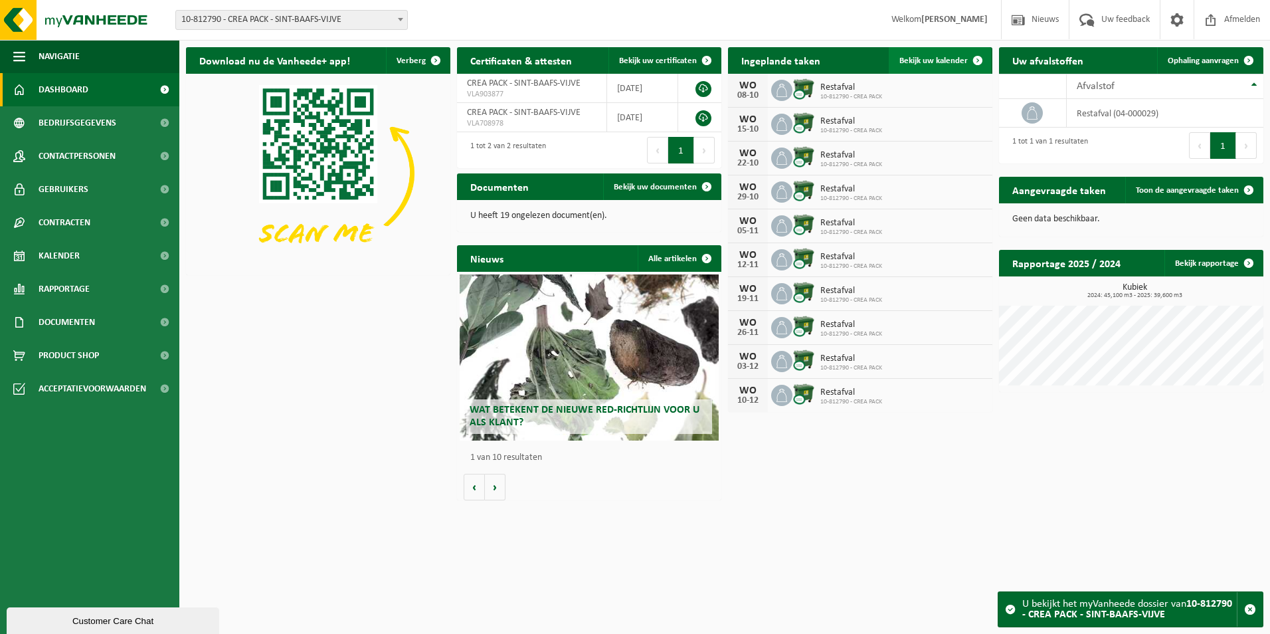
click at [956, 58] on span "Bekijk uw kalender" at bounding box center [934, 60] width 68 height 9
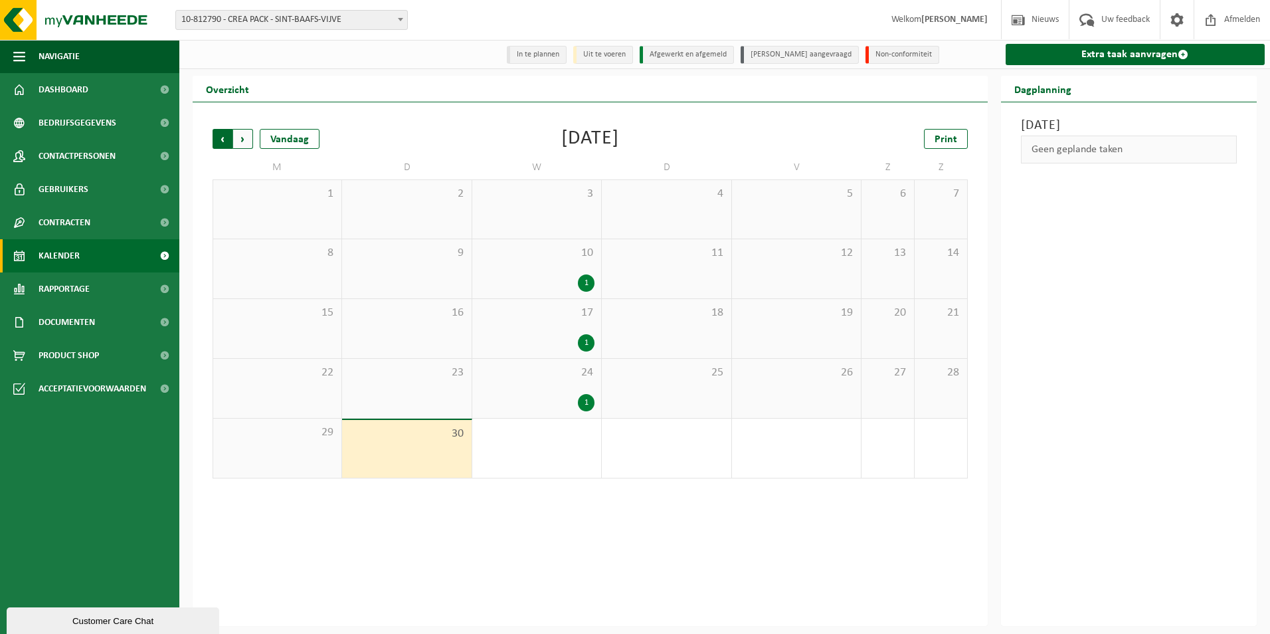
click at [252, 140] on span "Volgende" at bounding box center [243, 139] width 20 height 20
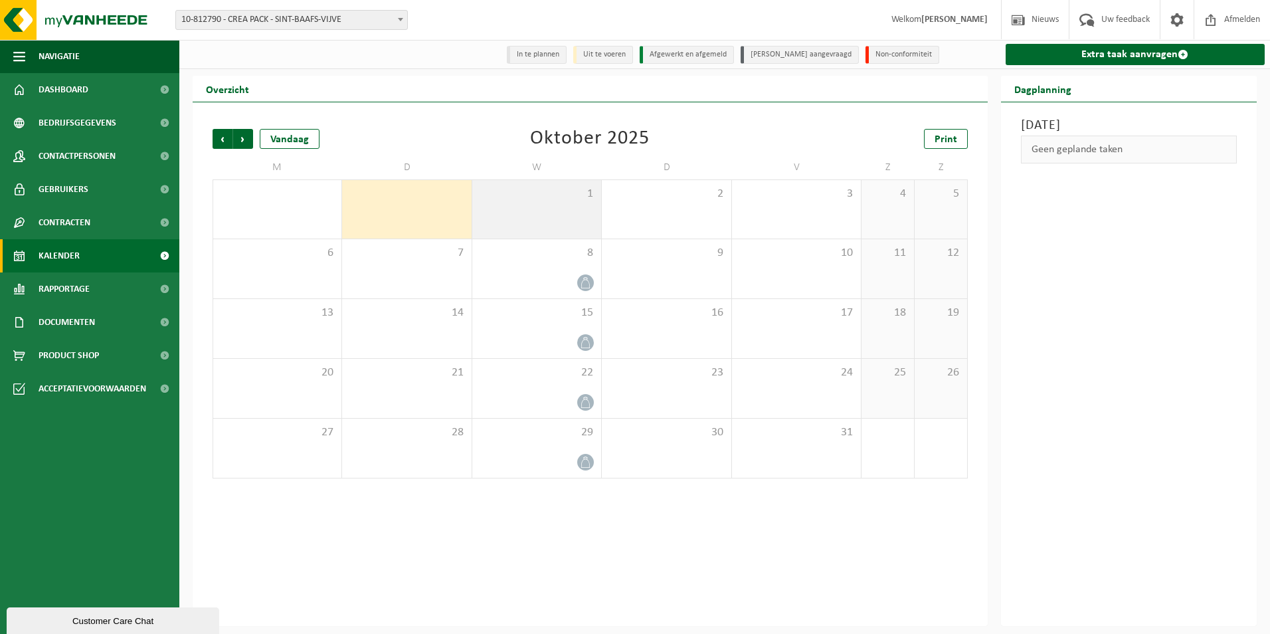
click at [559, 208] on div "1" at bounding box center [536, 209] width 129 height 58
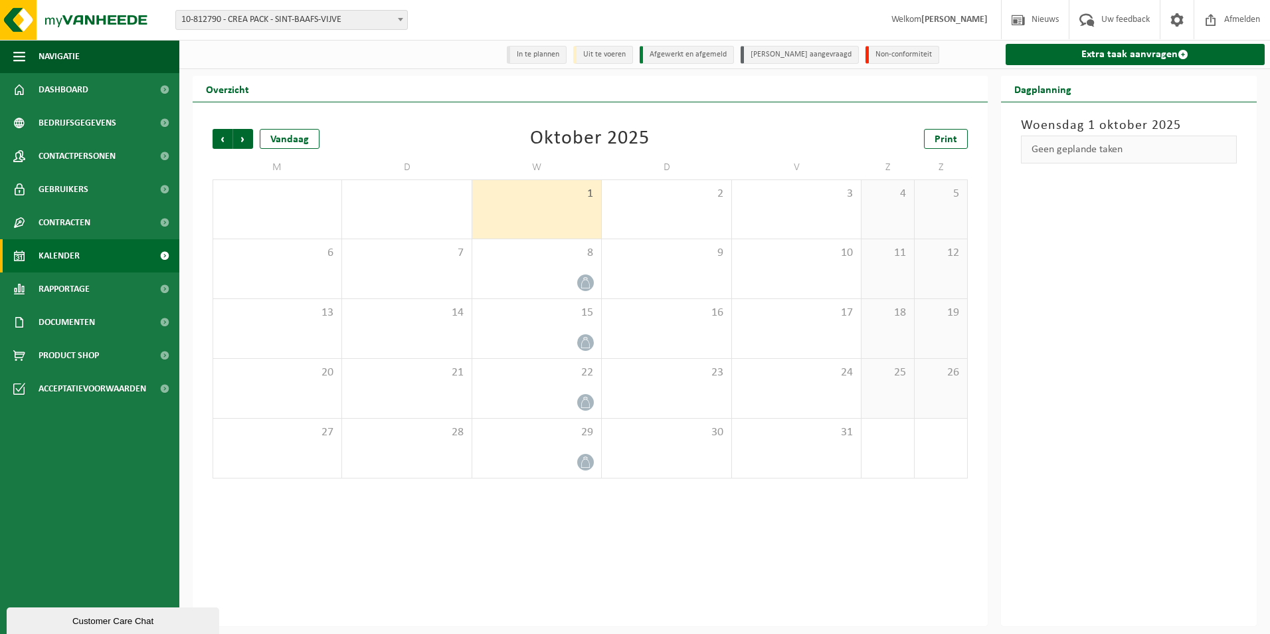
click at [1050, 153] on div "Geen geplande taken" at bounding box center [1129, 150] width 217 height 28
click at [570, 262] on div "8" at bounding box center [536, 268] width 129 height 59
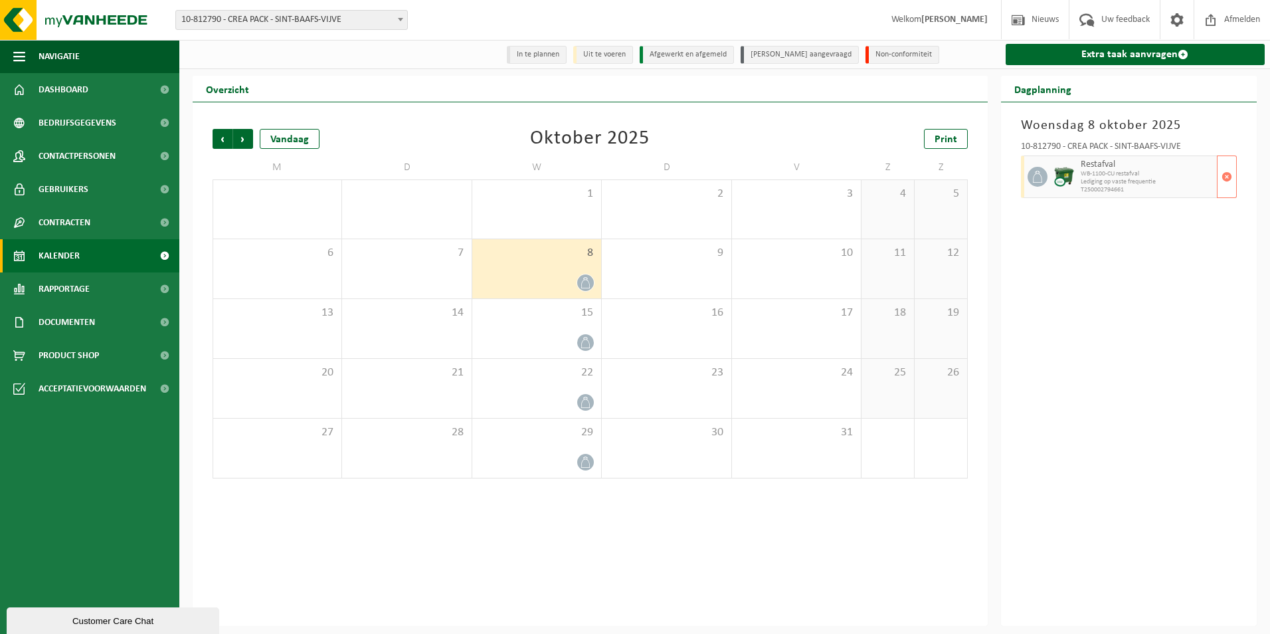
click at [1156, 197] on div "Restafval WB-1100-CU restafval Lediging op vaste frequentie T250002794661" at bounding box center [1148, 176] width 140 height 43
click at [1135, 167] on span "Restafval" at bounding box center [1148, 164] width 134 height 11
click at [1064, 170] on img at bounding box center [1064, 177] width 20 height 20
click at [1035, 176] on icon at bounding box center [1038, 177] width 12 height 12
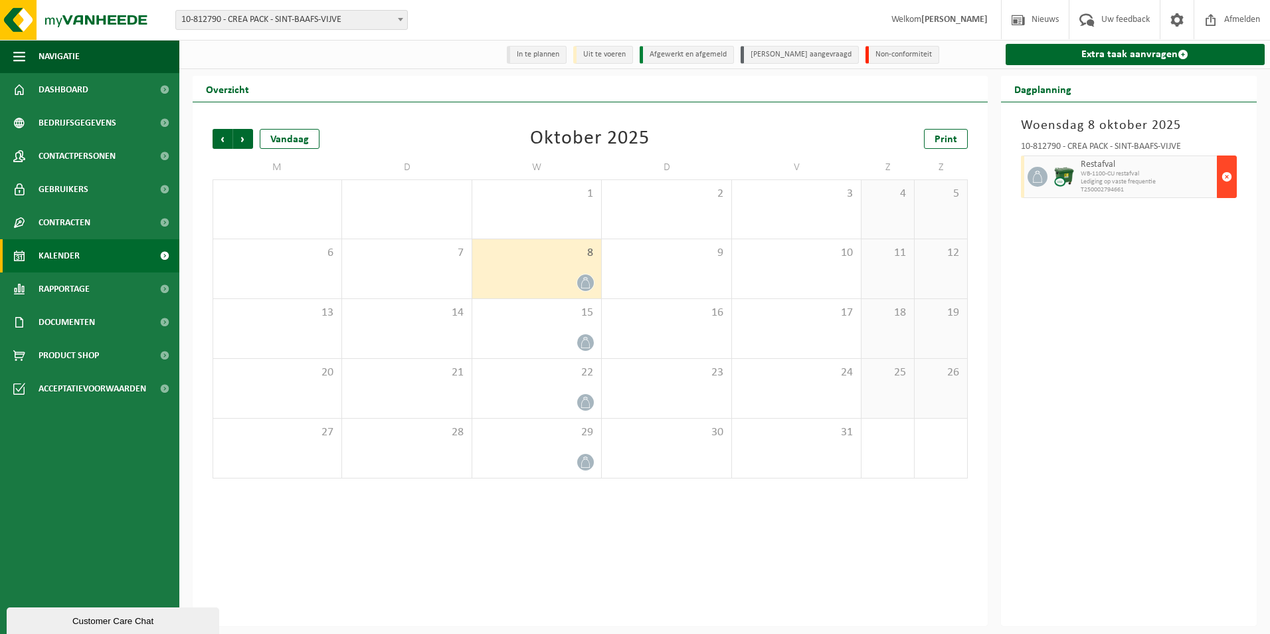
click at [1232, 181] on span "button" at bounding box center [1227, 176] width 11 height 27
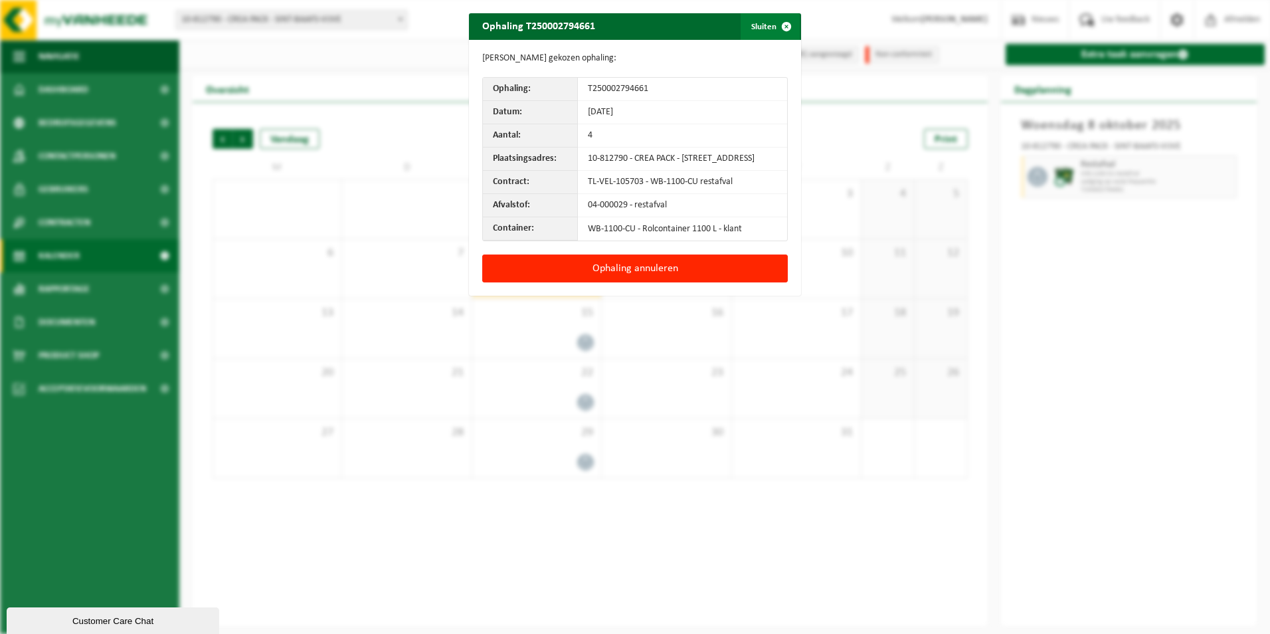
click at [786, 31] on span "button" at bounding box center [786, 26] width 27 height 27
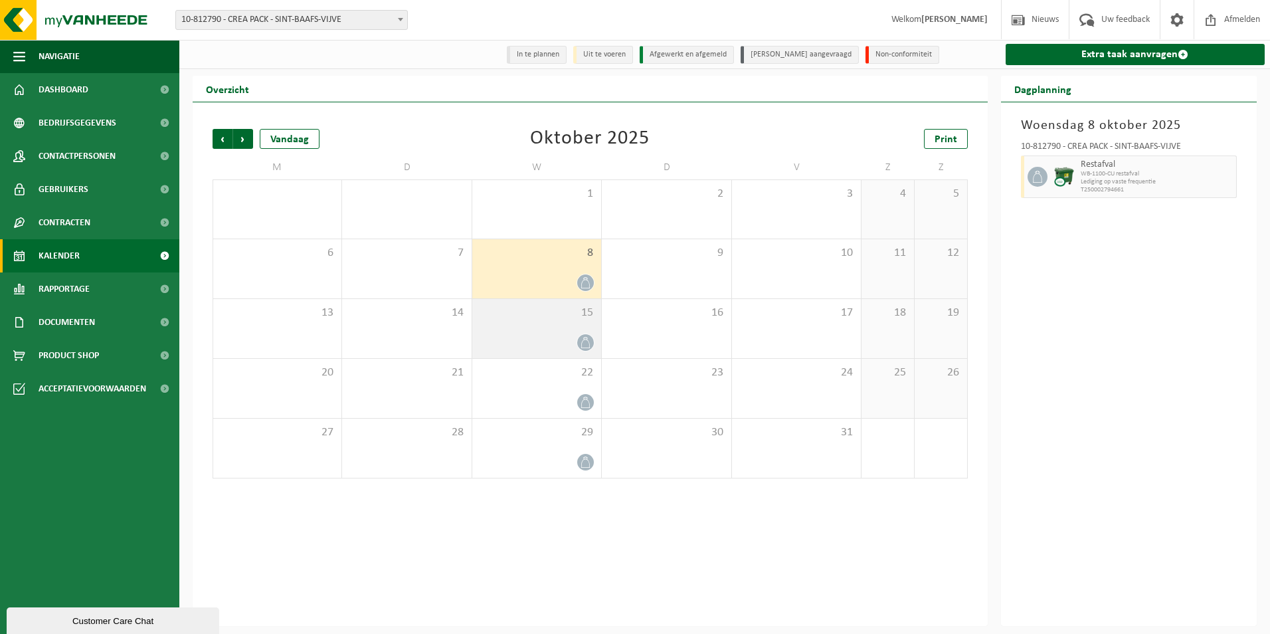
click at [549, 323] on div "15" at bounding box center [536, 328] width 129 height 59
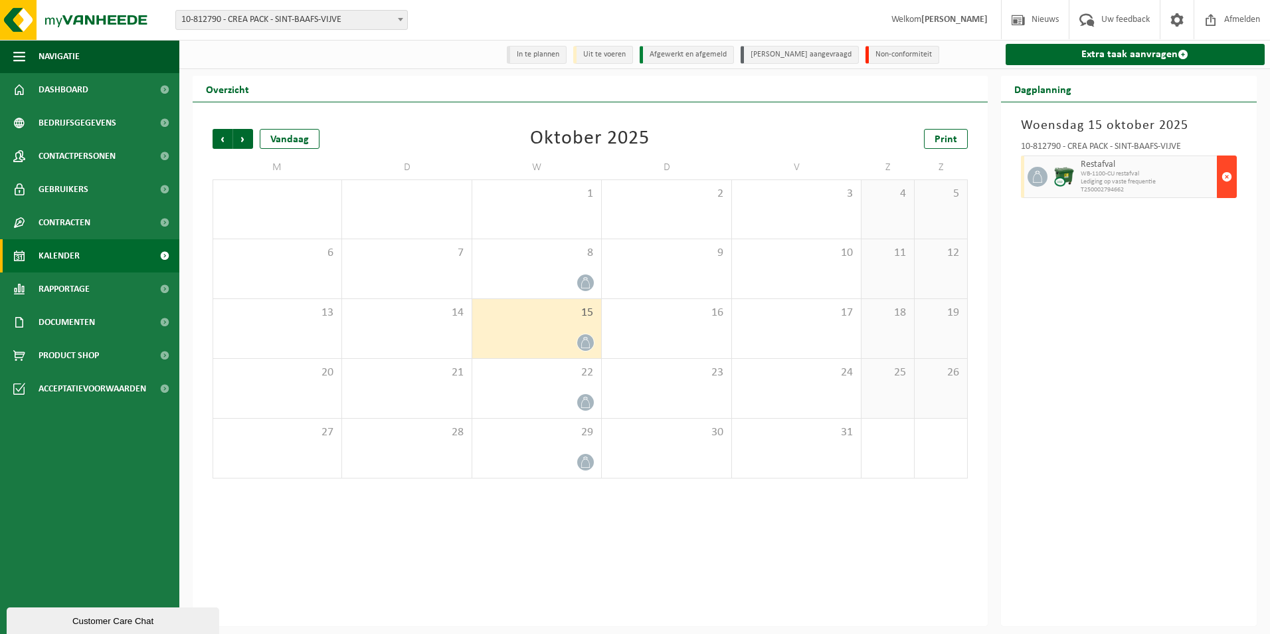
click at [1226, 176] on span "button" at bounding box center [1227, 176] width 11 height 27
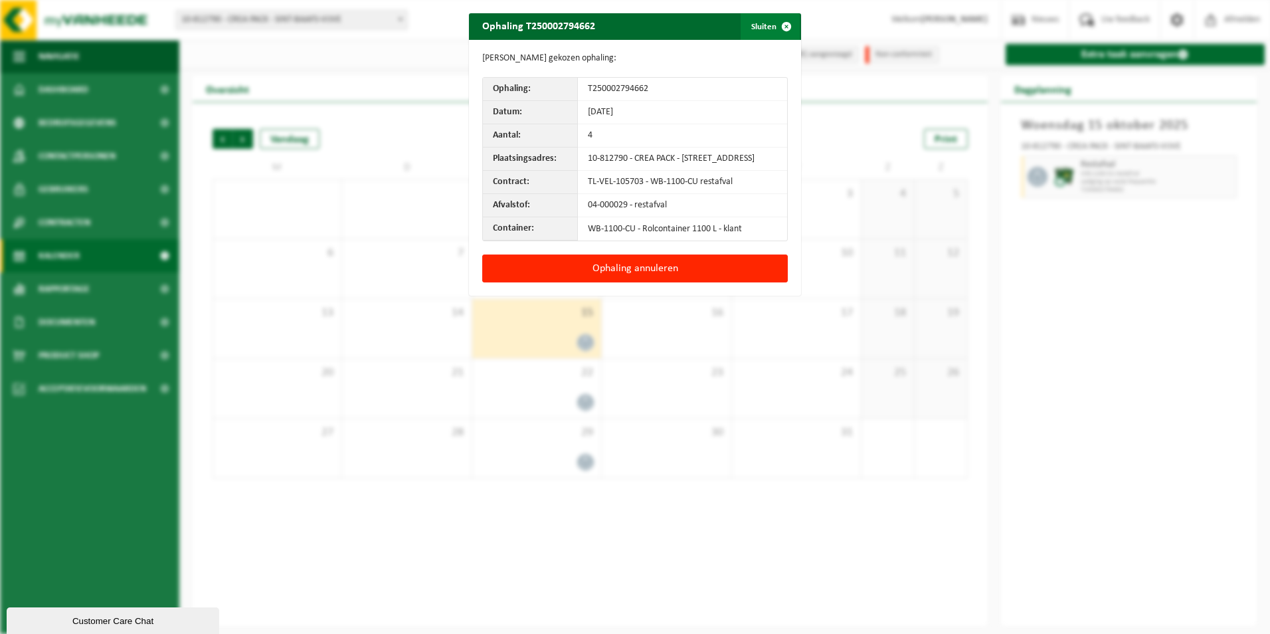
click at [773, 23] on span "button" at bounding box center [786, 26] width 27 height 27
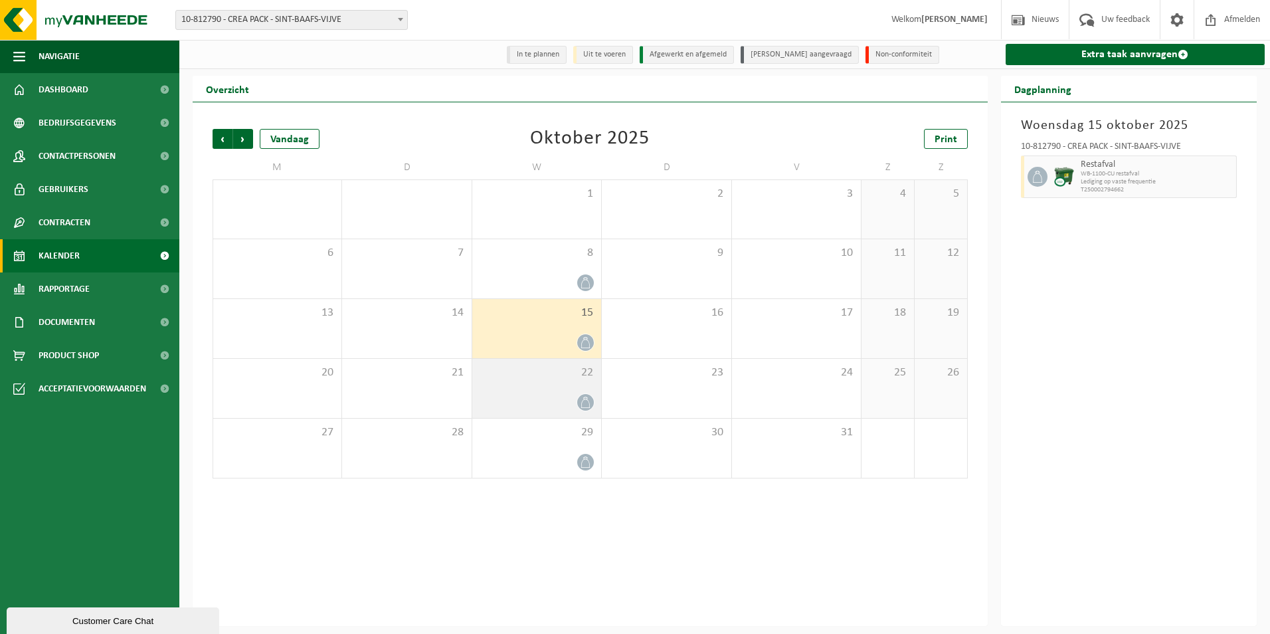
click at [571, 393] on div "22" at bounding box center [536, 388] width 129 height 59
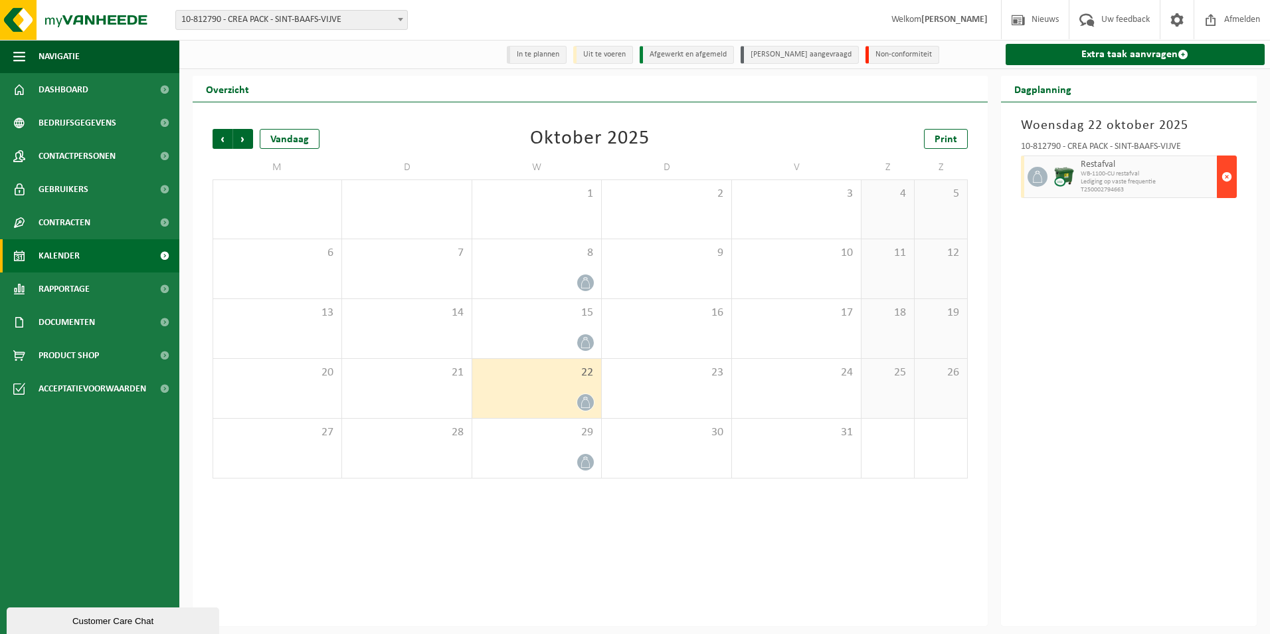
click at [1229, 186] on span "button" at bounding box center [1227, 176] width 11 height 27
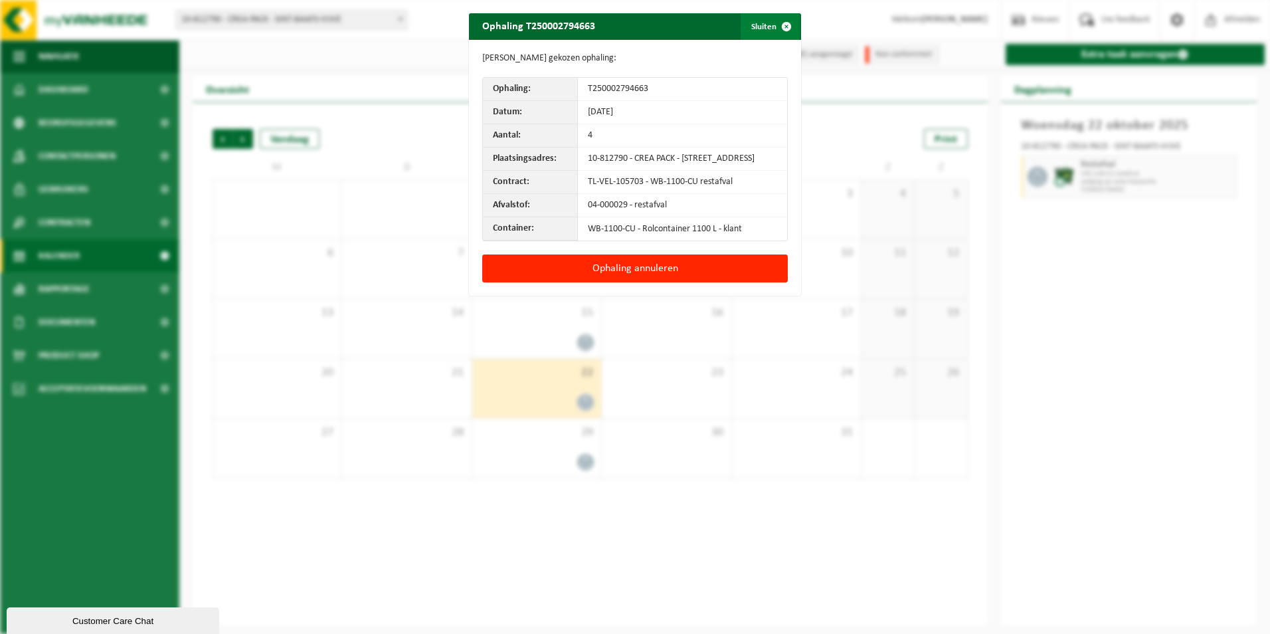
click at [785, 20] on span "button" at bounding box center [786, 26] width 27 height 27
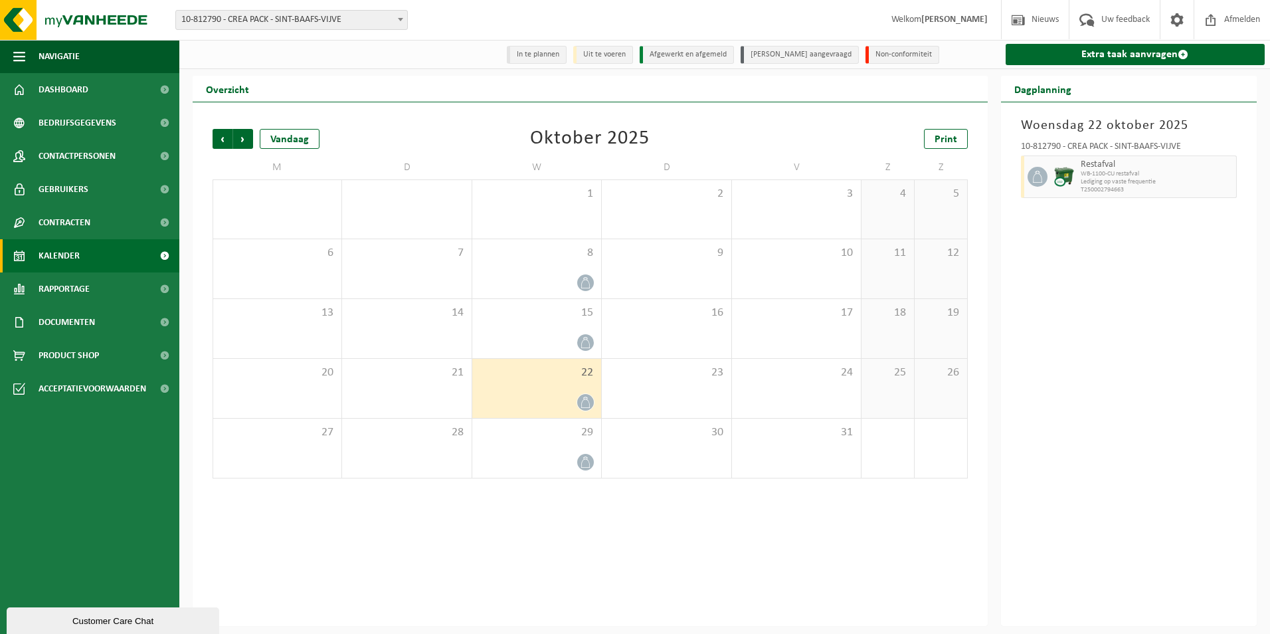
click at [657, 563] on div "Vorige Volgende Vandaag Oktober 2025 Print M D W D V Z Z 29 30 1 2 3 4 5 6 7 8 …" at bounding box center [590, 364] width 795 height 524
click at [221, 22] on span "10-812790 - CREA PACK - SINT-BAAFS-VIJVE" at bounding box center [291, 20] width 231 height 19
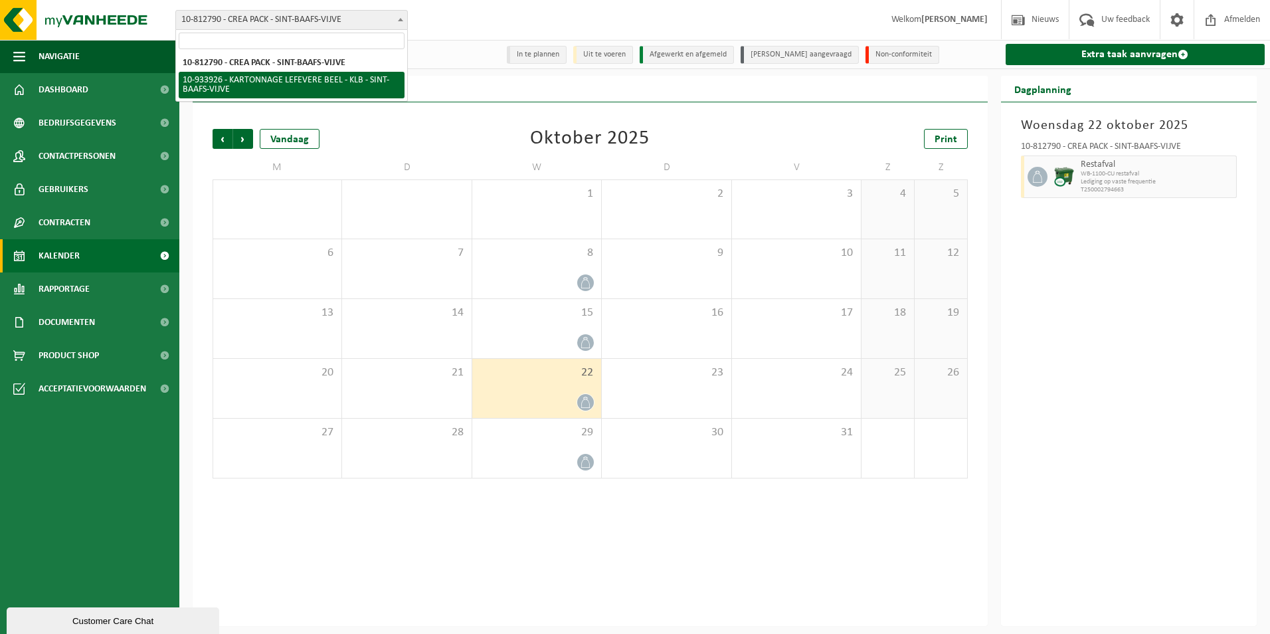
select select "136721"
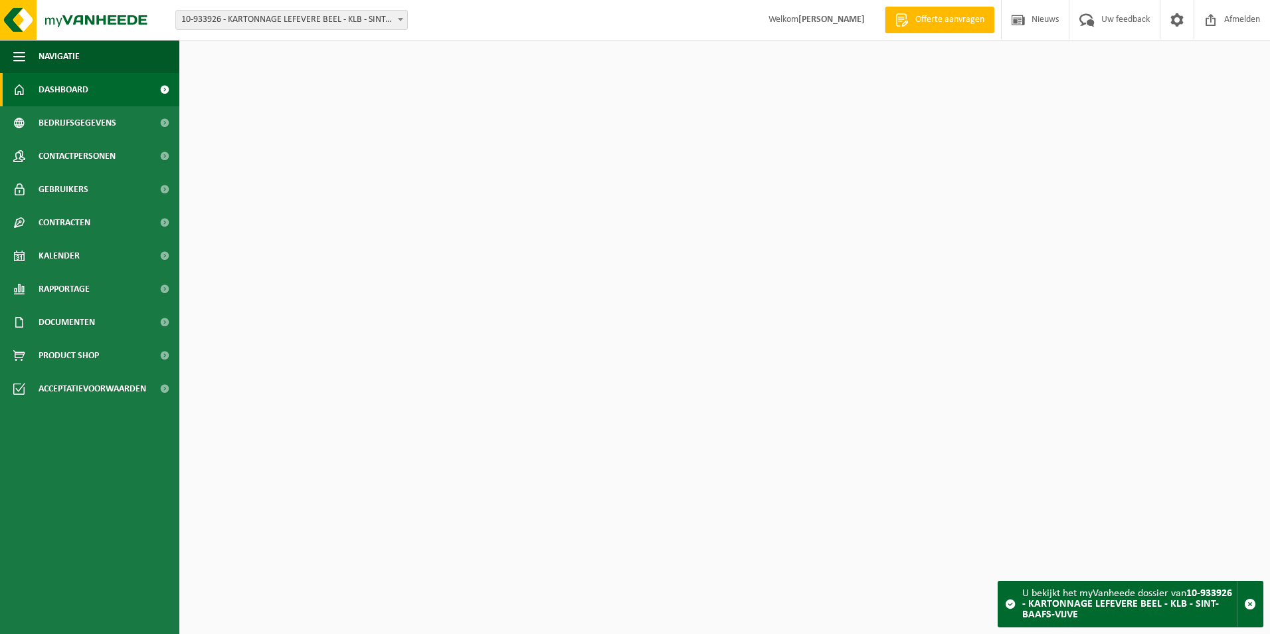
click at [255, 24] on span "10-933926 - KARTONNAGE LEFEVERE BEEL - KLB - SINT-BAAFS-VIJVE" at bounding box center [291, 20] width 231 height 19
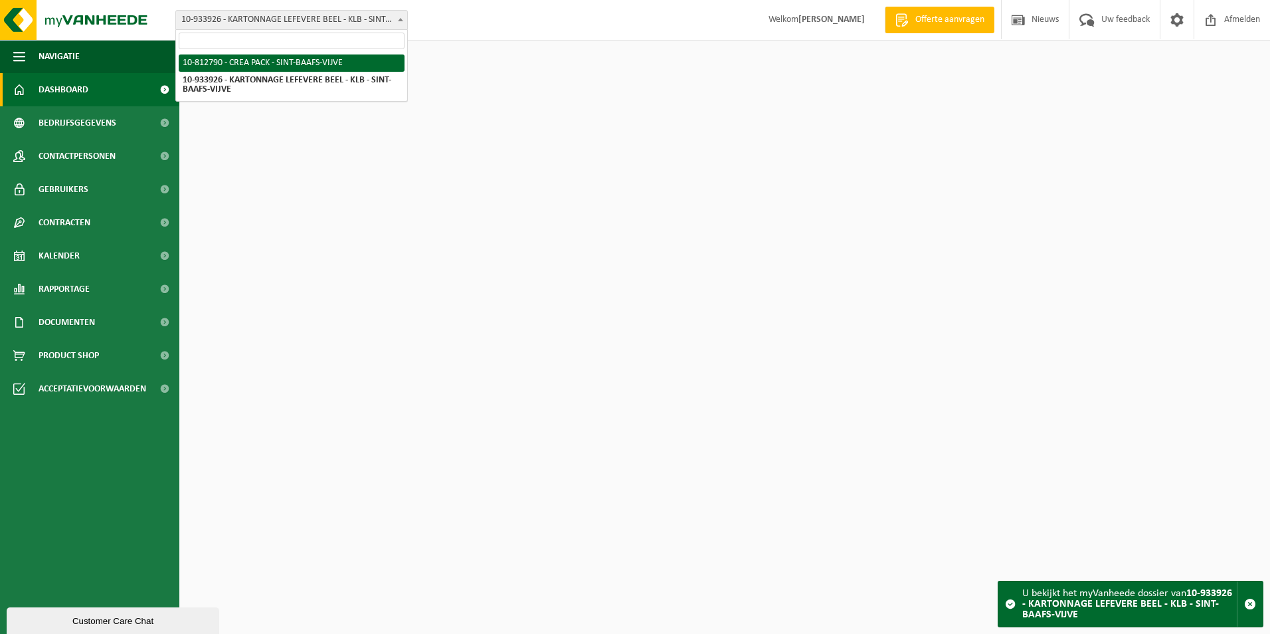
select select "129953"
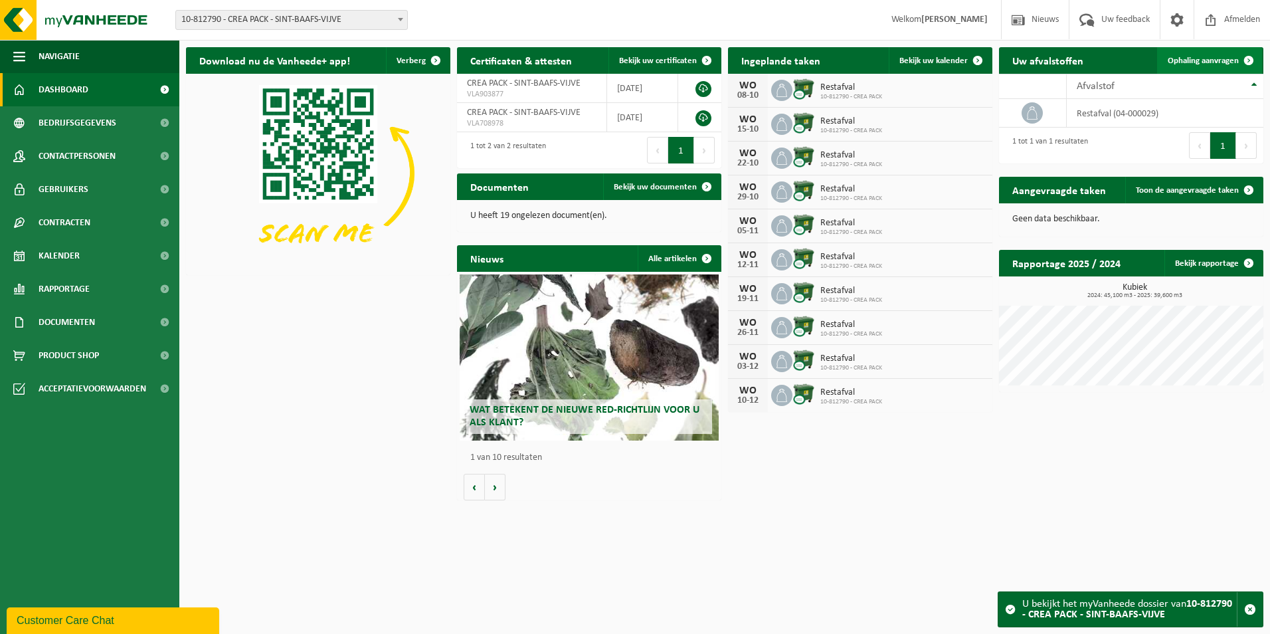
click at [1164, 60] on link "Ophaling aanvragen" at bounding box center [1209, 60] width 105 height 27
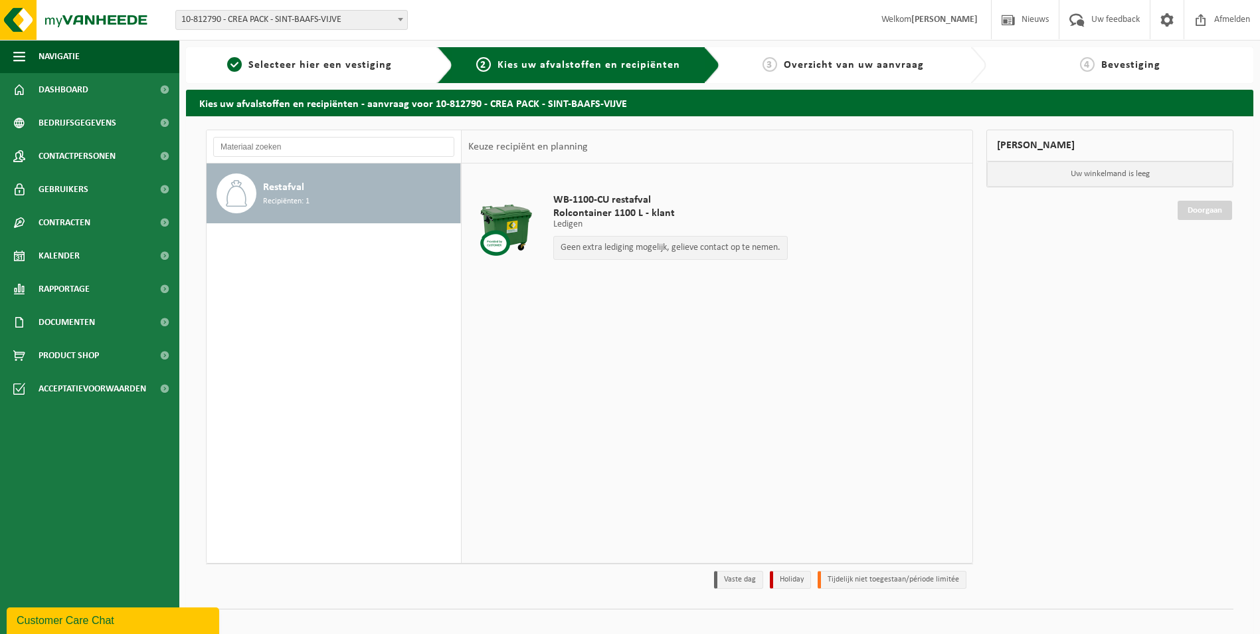
click at [599, 256] on div "Geen extra lediging mogelijk, gelieve contact op te nemen." at bounding box center [670, 248] width 235 height 24
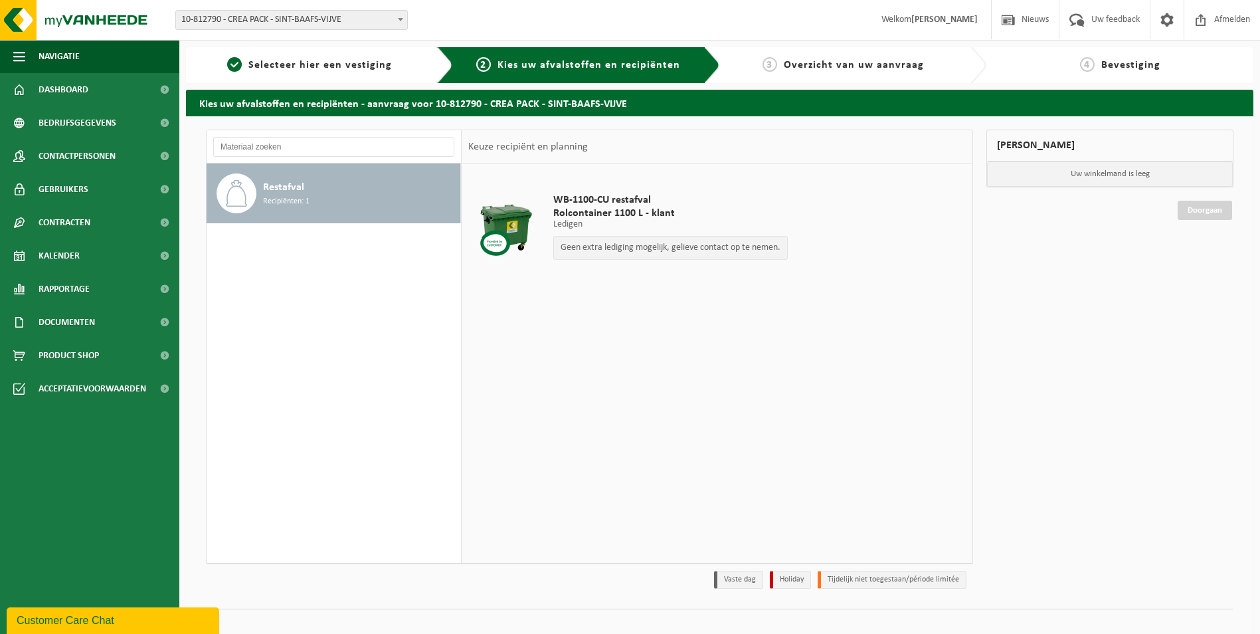
drag, startPoint x: 599, startPoint y: 256, endPoint x: 601, endPoint y: 300, distance: 44.6
click at [601, 300] on table "WB-1100-CU restafval Rolcontainer 1100 L - klant Ledigen Ledigen Ledigen Geen e…" at bounding box center [717, 233] width 511 height 140
click at [496, 225] on div at bounding box center [506, 229] width 68 height 53
click at [278, 201] on span "Recipiënten: 1" at bounding box center [286, 201] width 47 height 13
click at [793, 69] on span "Overzicht van uw aanvraag" at bounding box center [854, 65] width 140 height 11
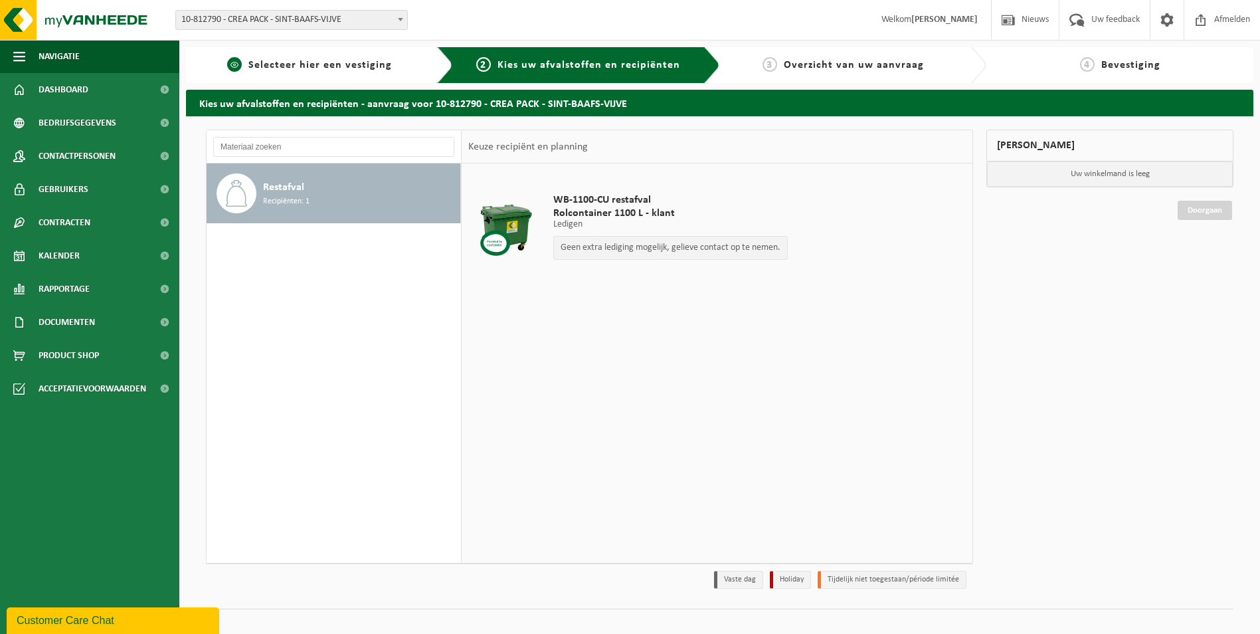
click at [284, 81] on div "1 Selecteer hier een vestiging" at bounding box center [319, 65] width 267 height 36
click at [74, 91] on span "Dashboard" at bounding box center [64, 89] width 50 height 33
